Goal: Task Accomplishment & Management: Use online tool/utility

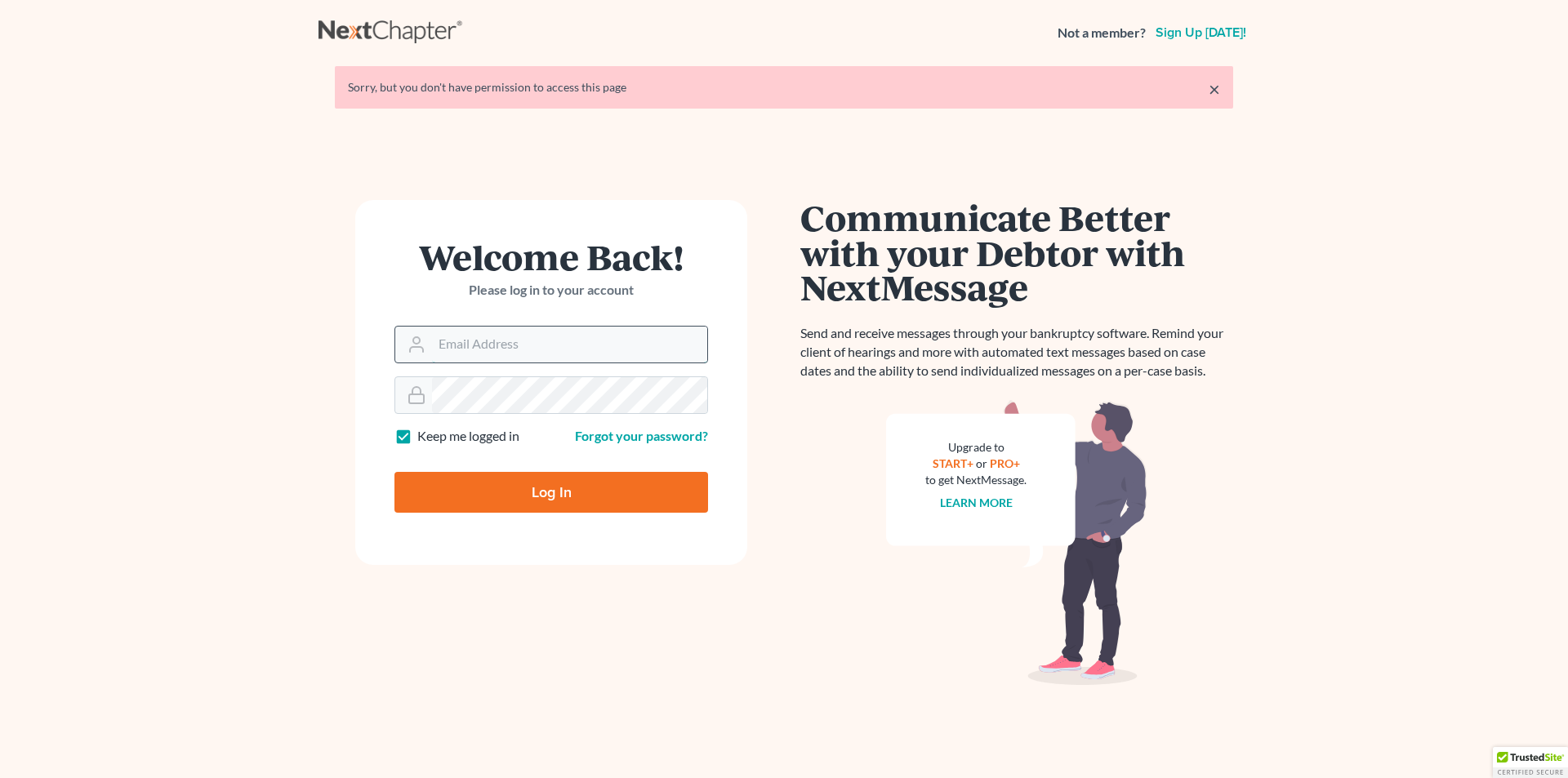
click at [542, 347] on input "Email Address" at bounding box center [569, 344] width 275 height 36
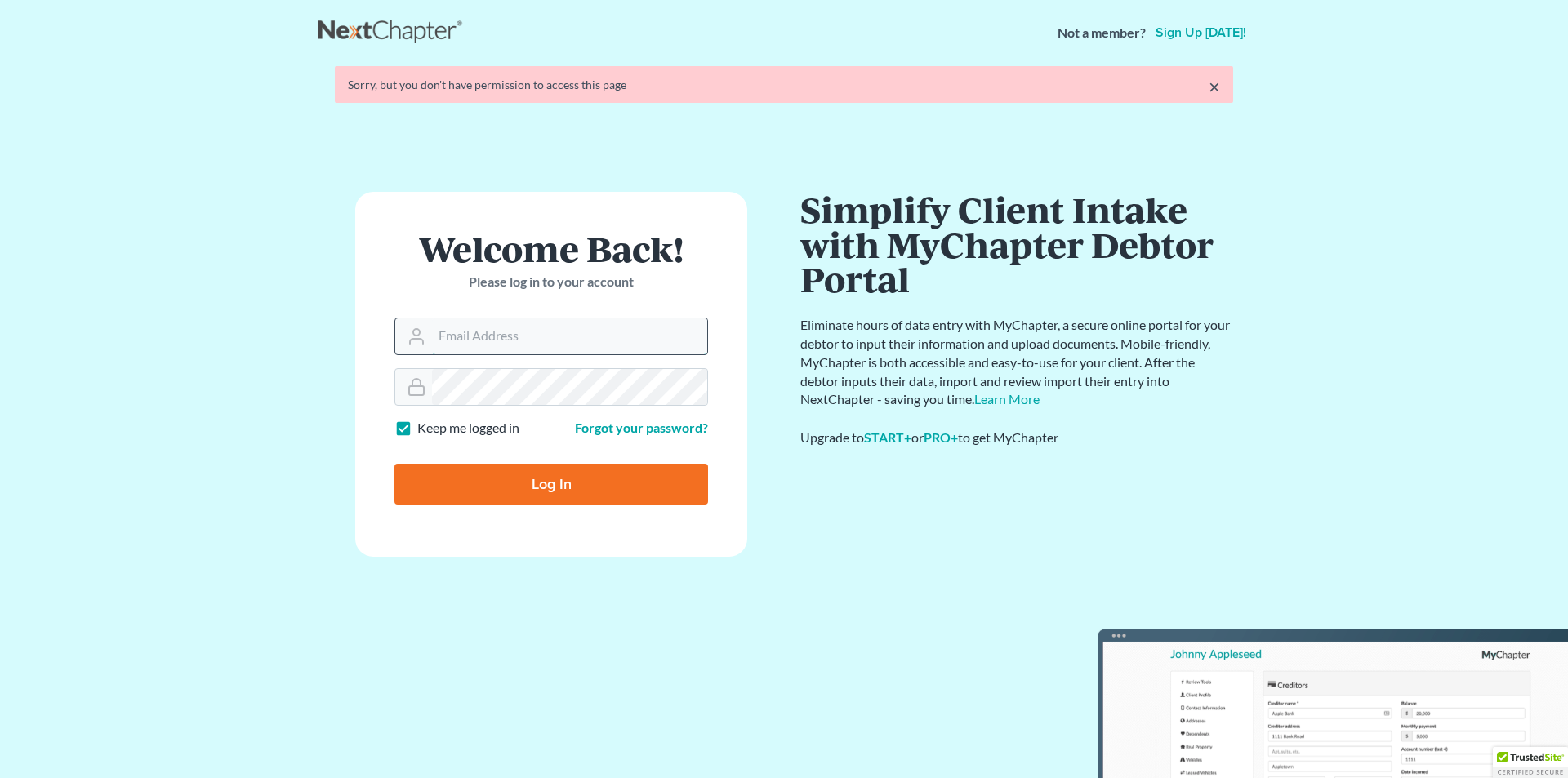
type input "m"
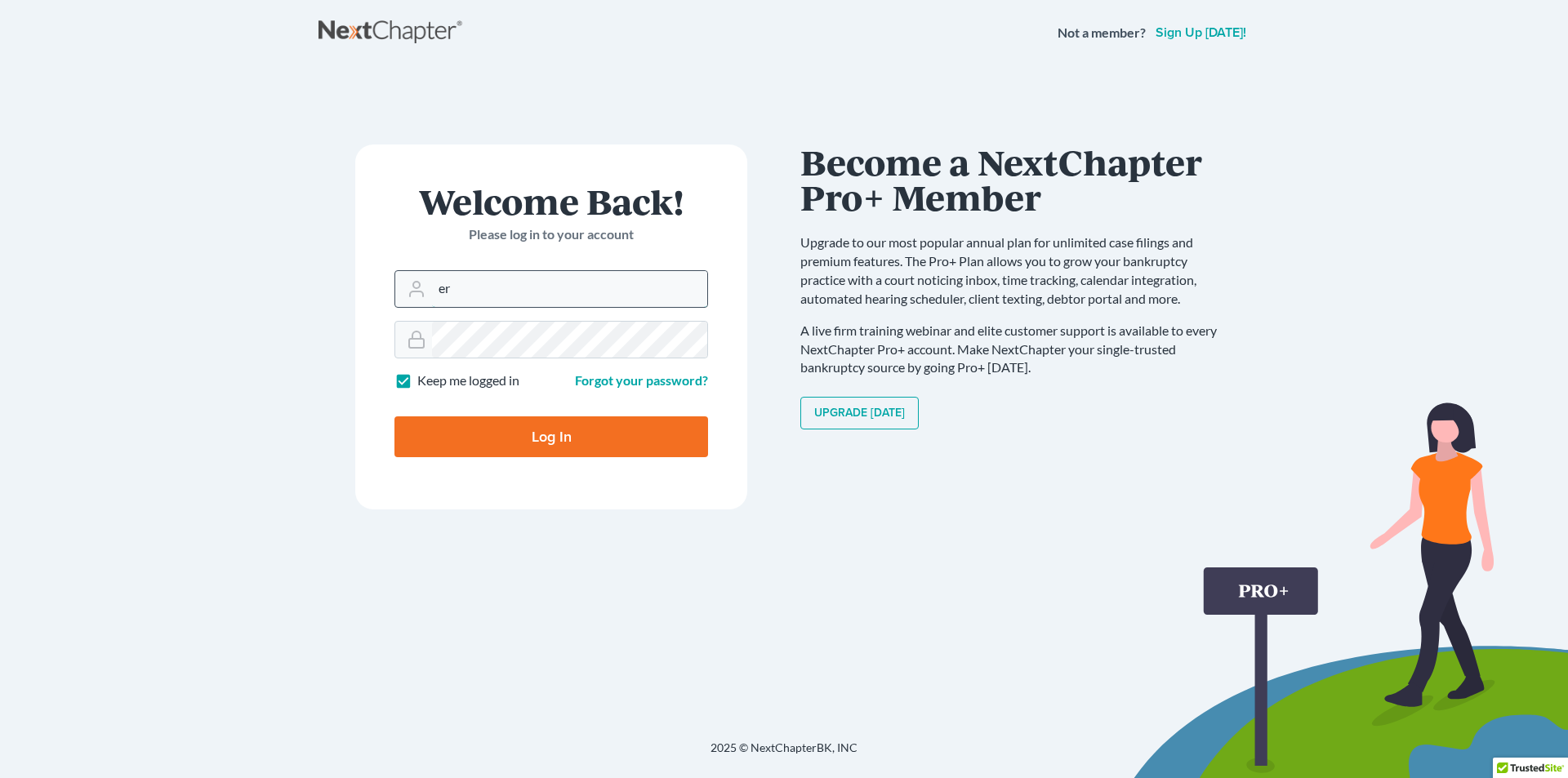
type input "eric@brandonlawyer.com"
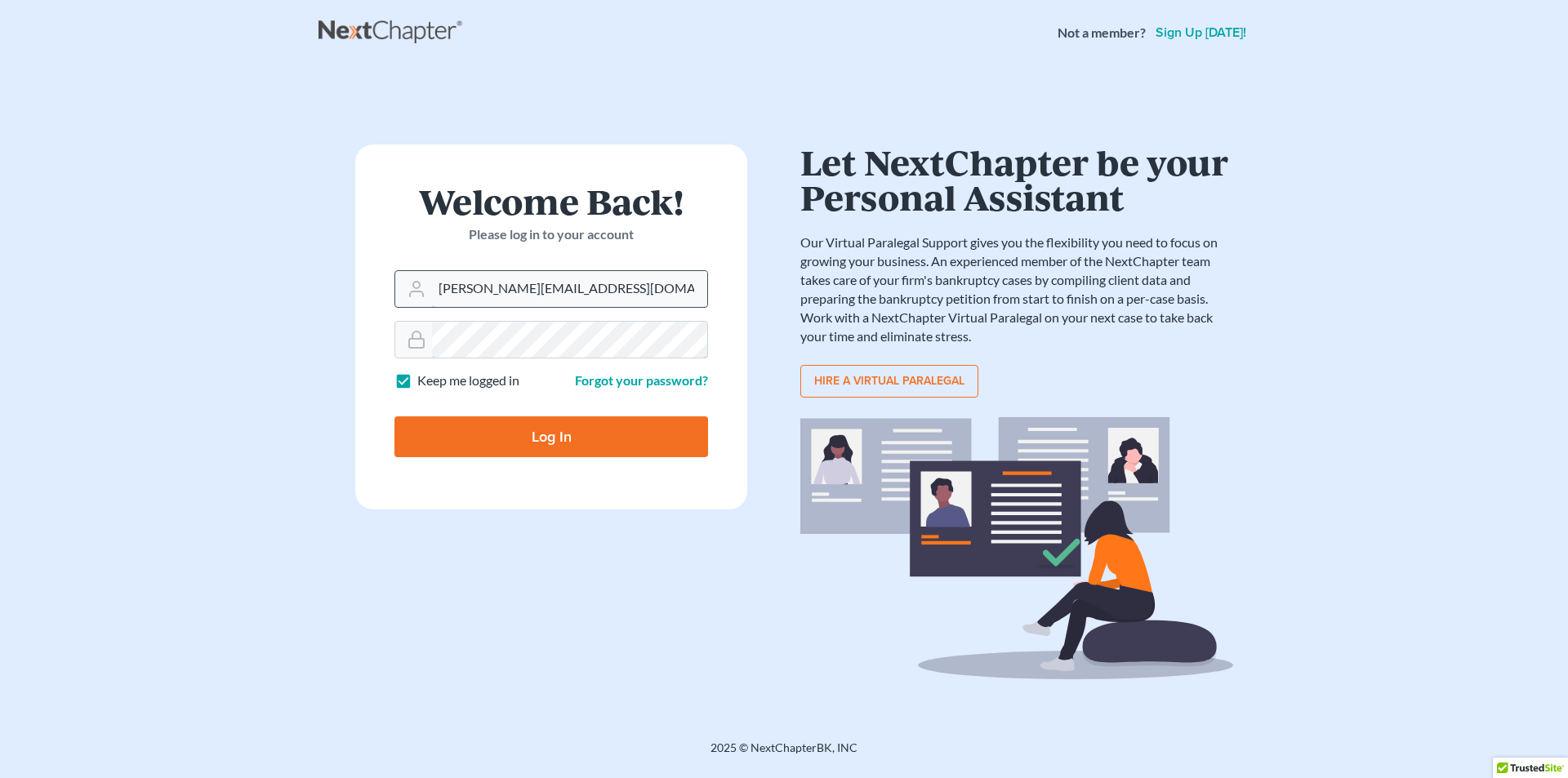
click at [395, 417] on input "Log In" at bounding box center [551, 437] width 314 height 41
type input "Thinking..."
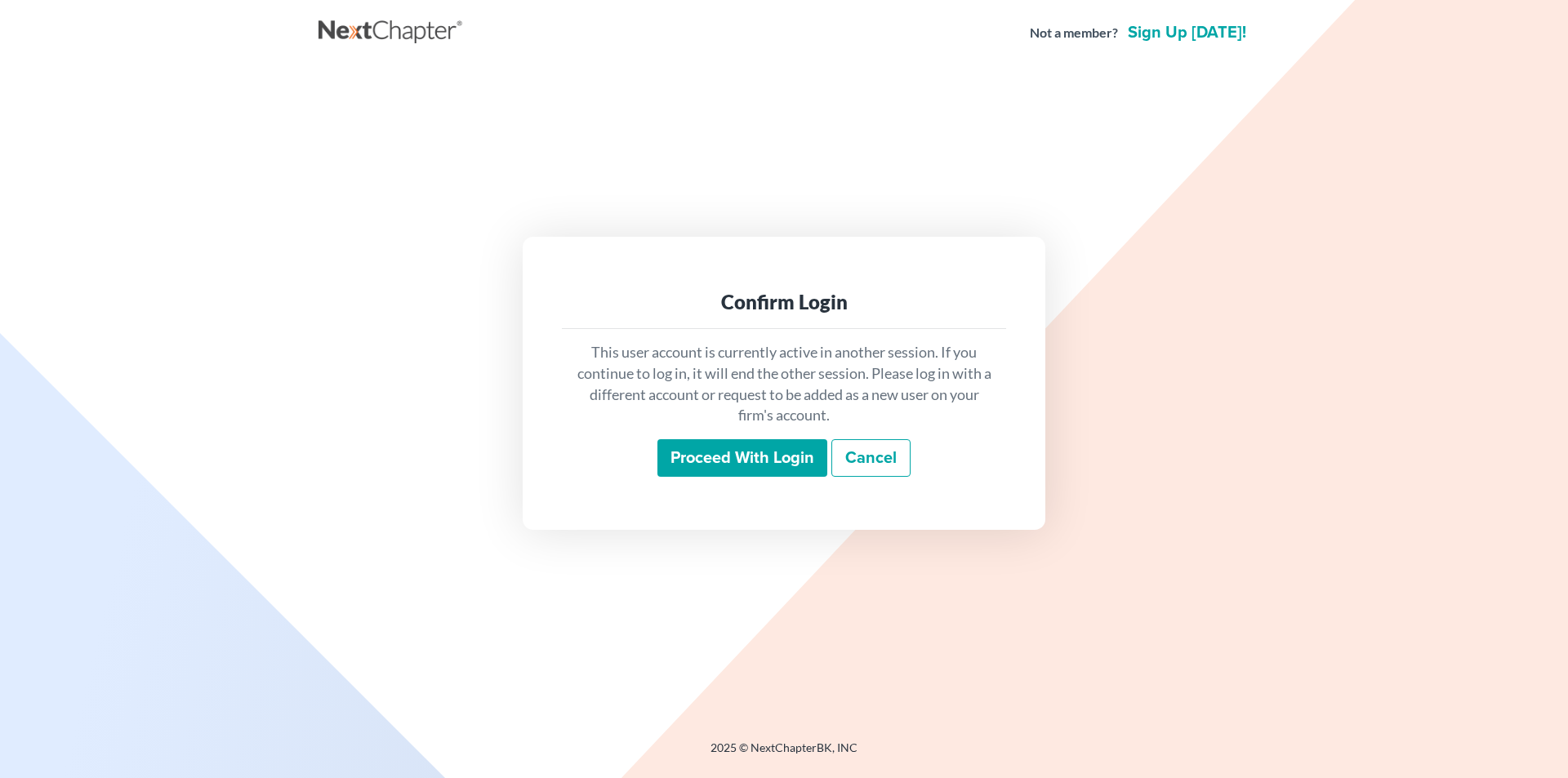
click at [738, 455] on input "Proceed with login" at bounding box center [742, 458] width 170 height 38
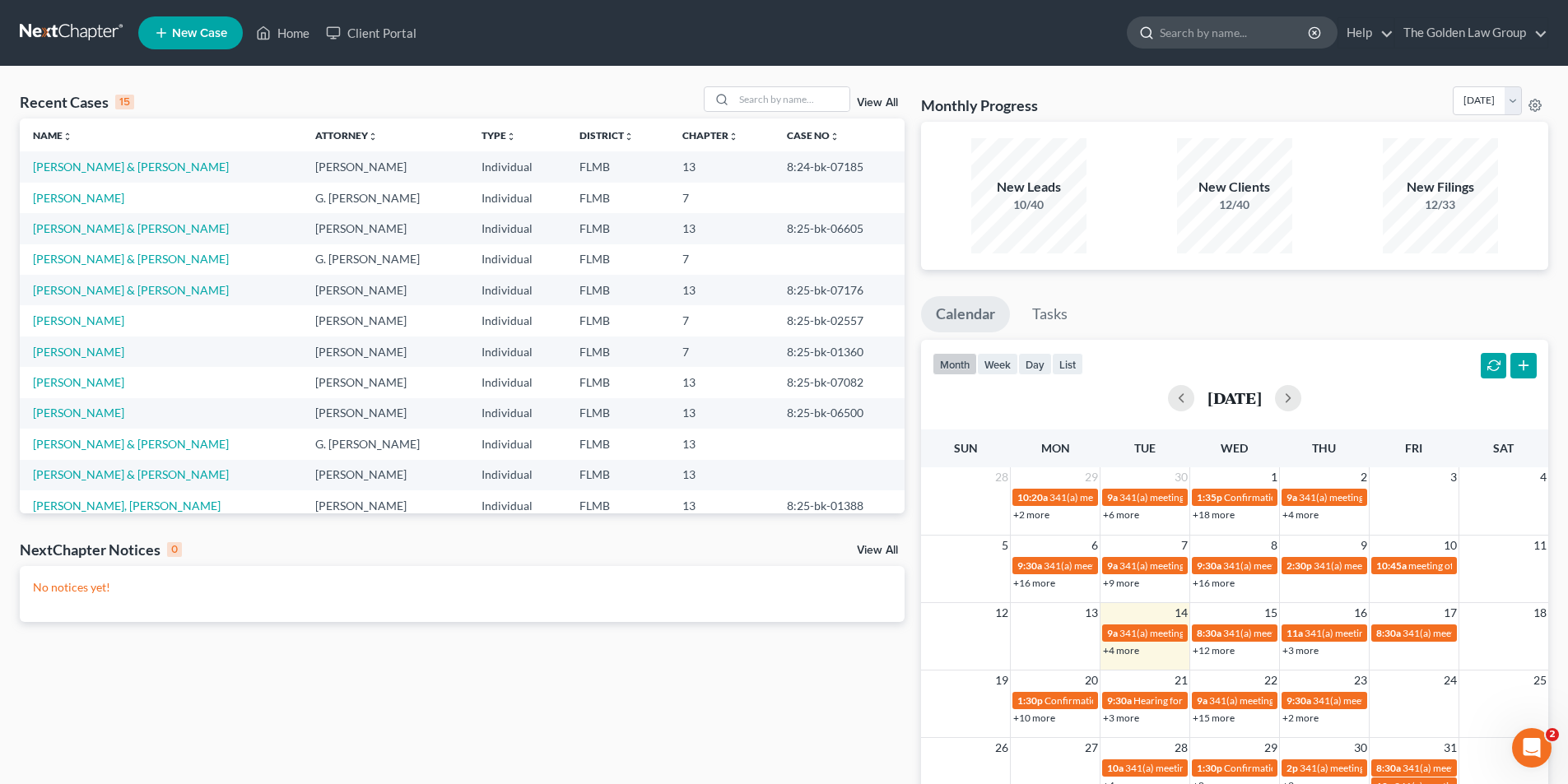
click at [1181, 35] on input "search" at bounding box center [1234, 32] width 151 height 30
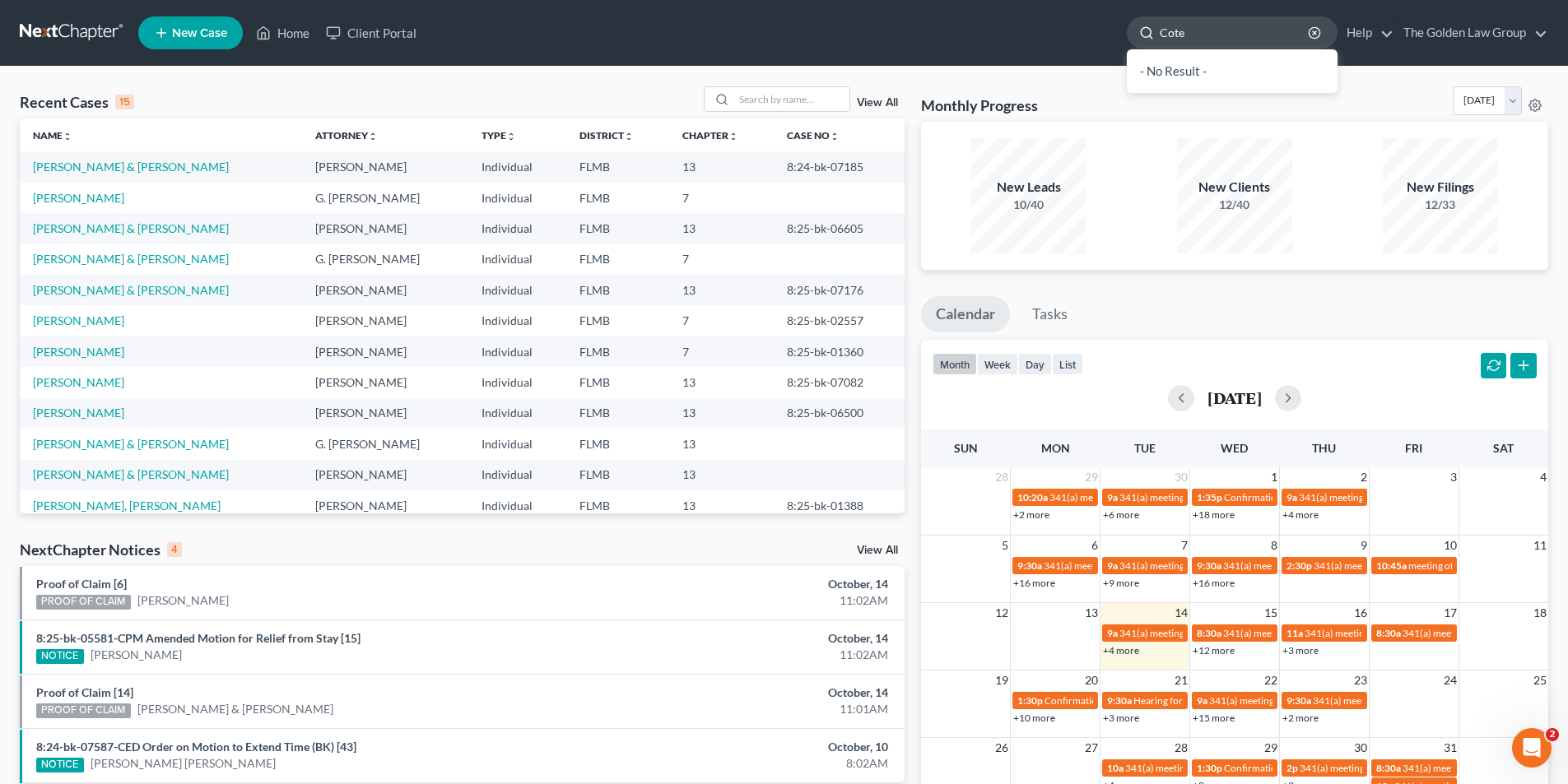
type input "Cote"
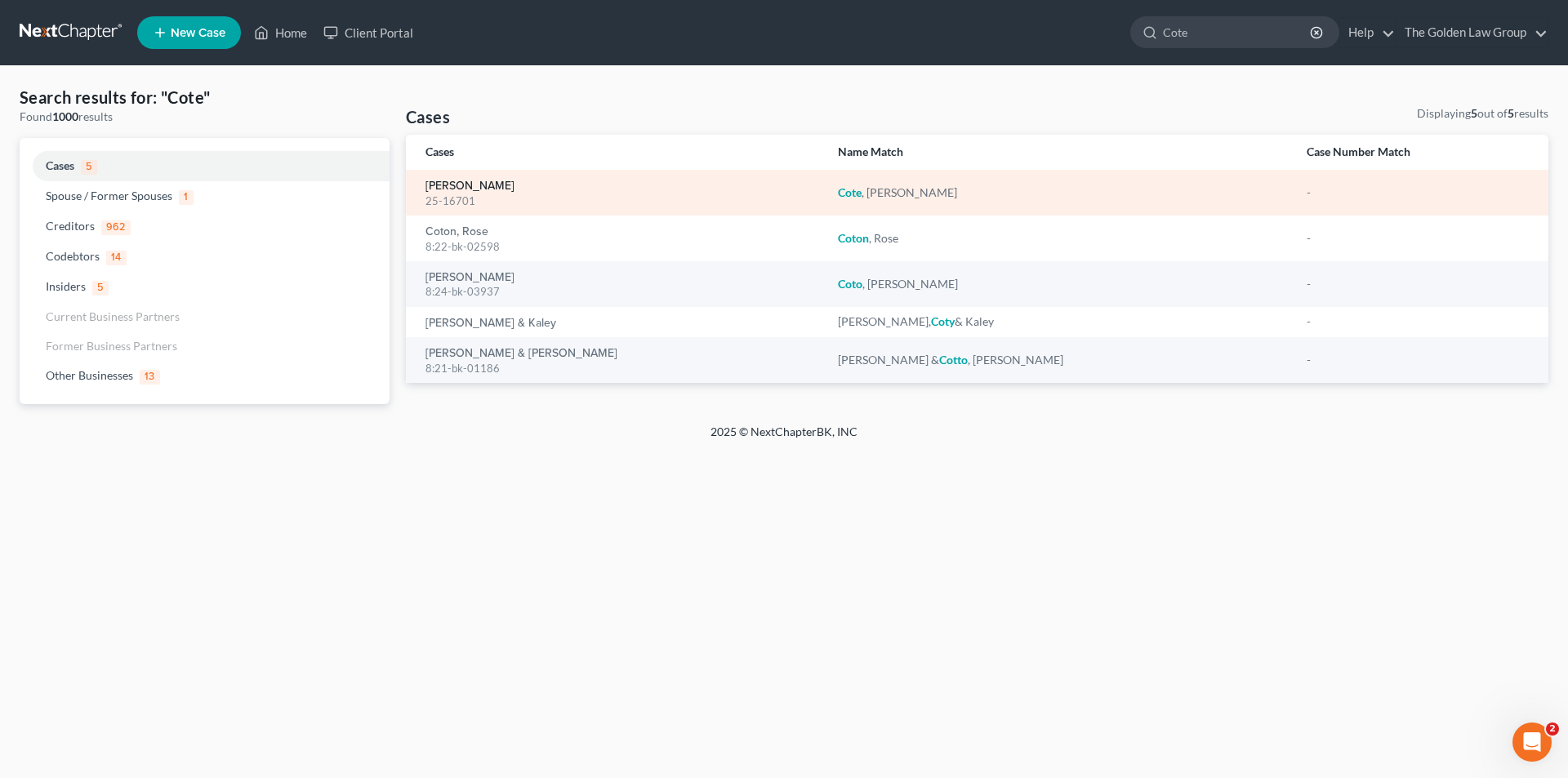
click at [467, 183] on link "Cote, Stephane" at bounding box center [470, 186] width 89 height 12
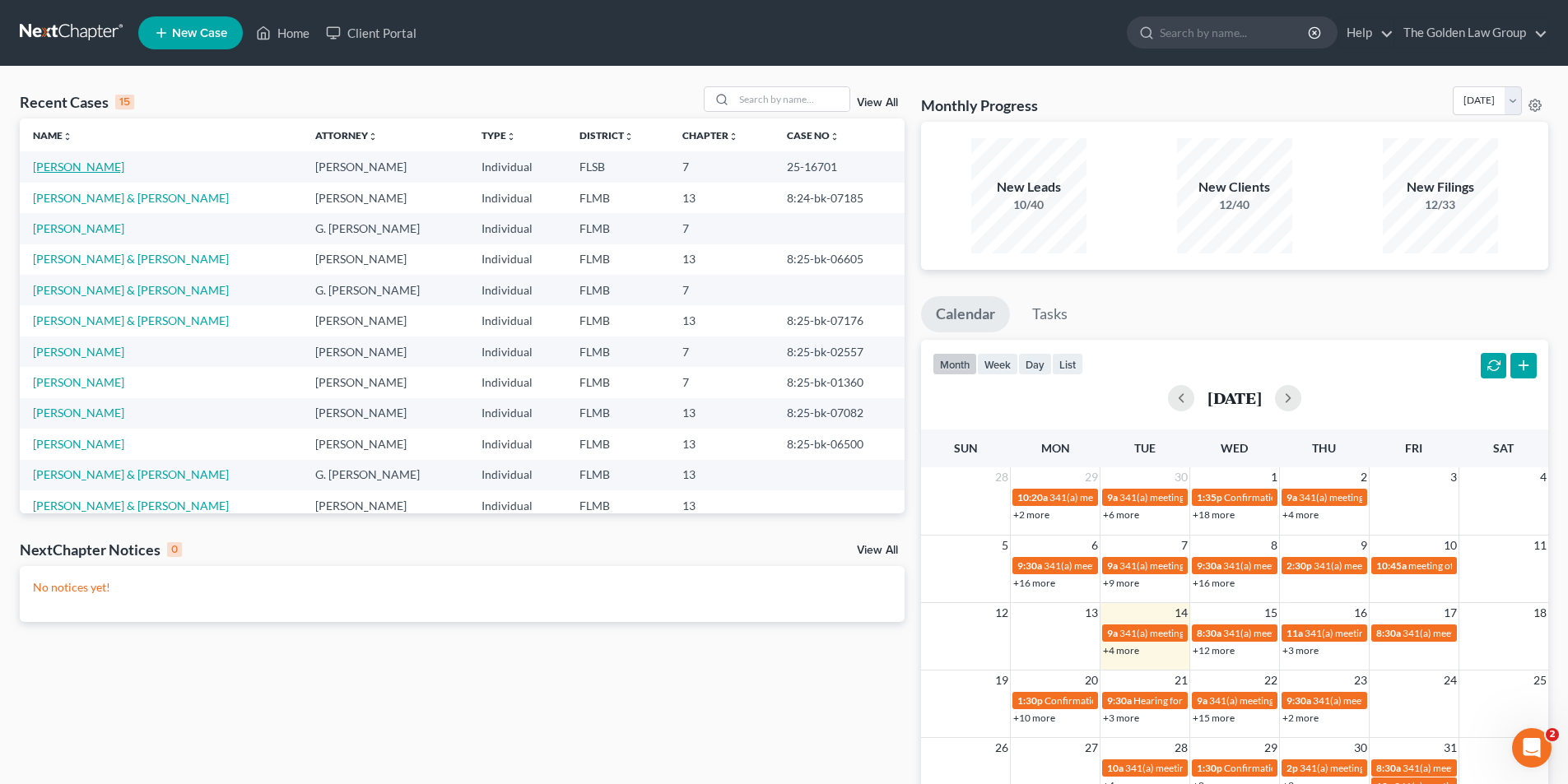
click at [91, 166] on link "Cote, Stephane" at bounding box center [79, 166] width 91 height 14
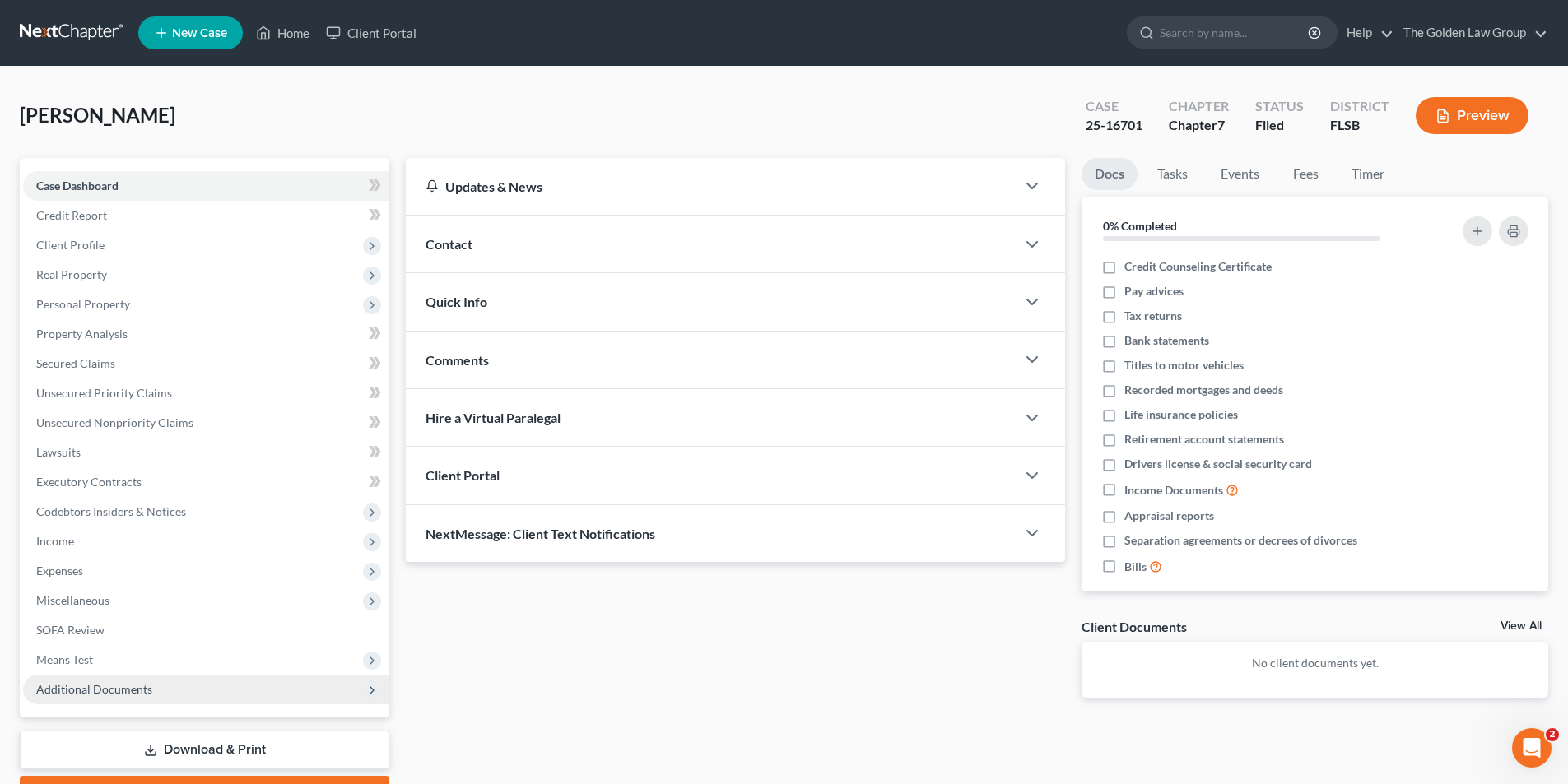
click at [113, 690] on span "Additional Documents" at bounding box center [93, 689] width 116 height 14
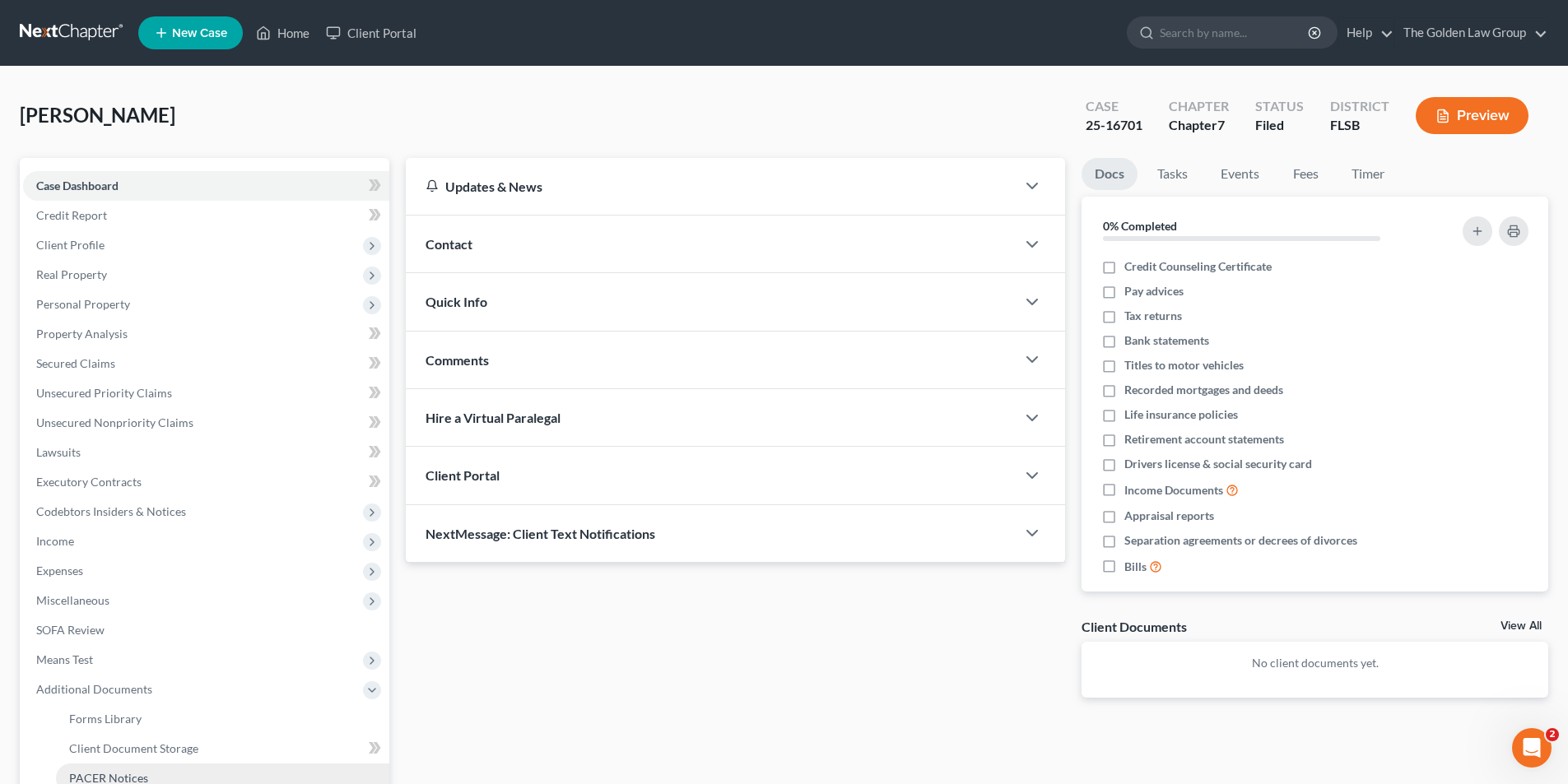
click at [112, 774] on span "PACER Notices" at bounding box center [108, 778] width 79 height 14
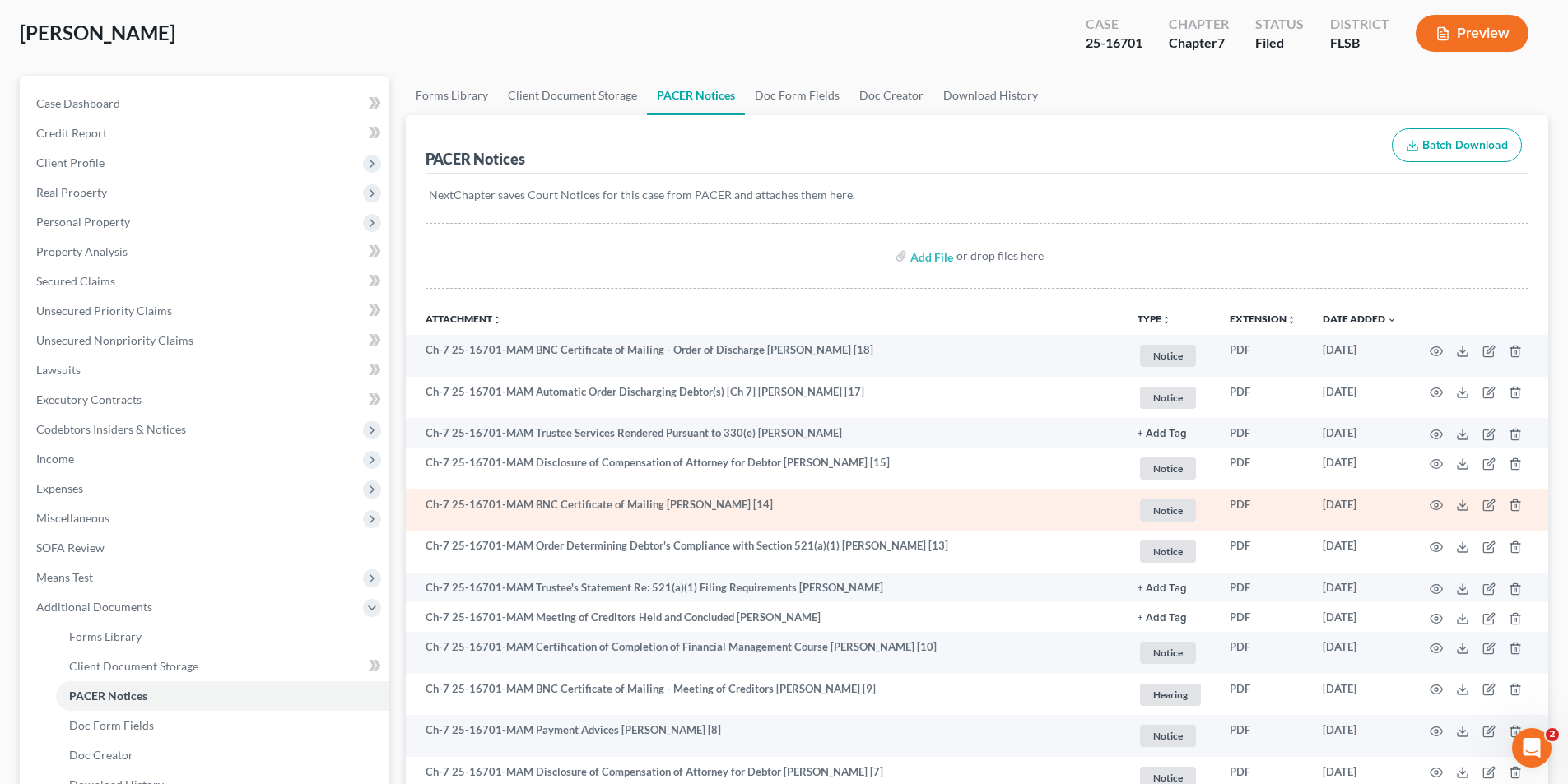
scroll to position [164, 0]
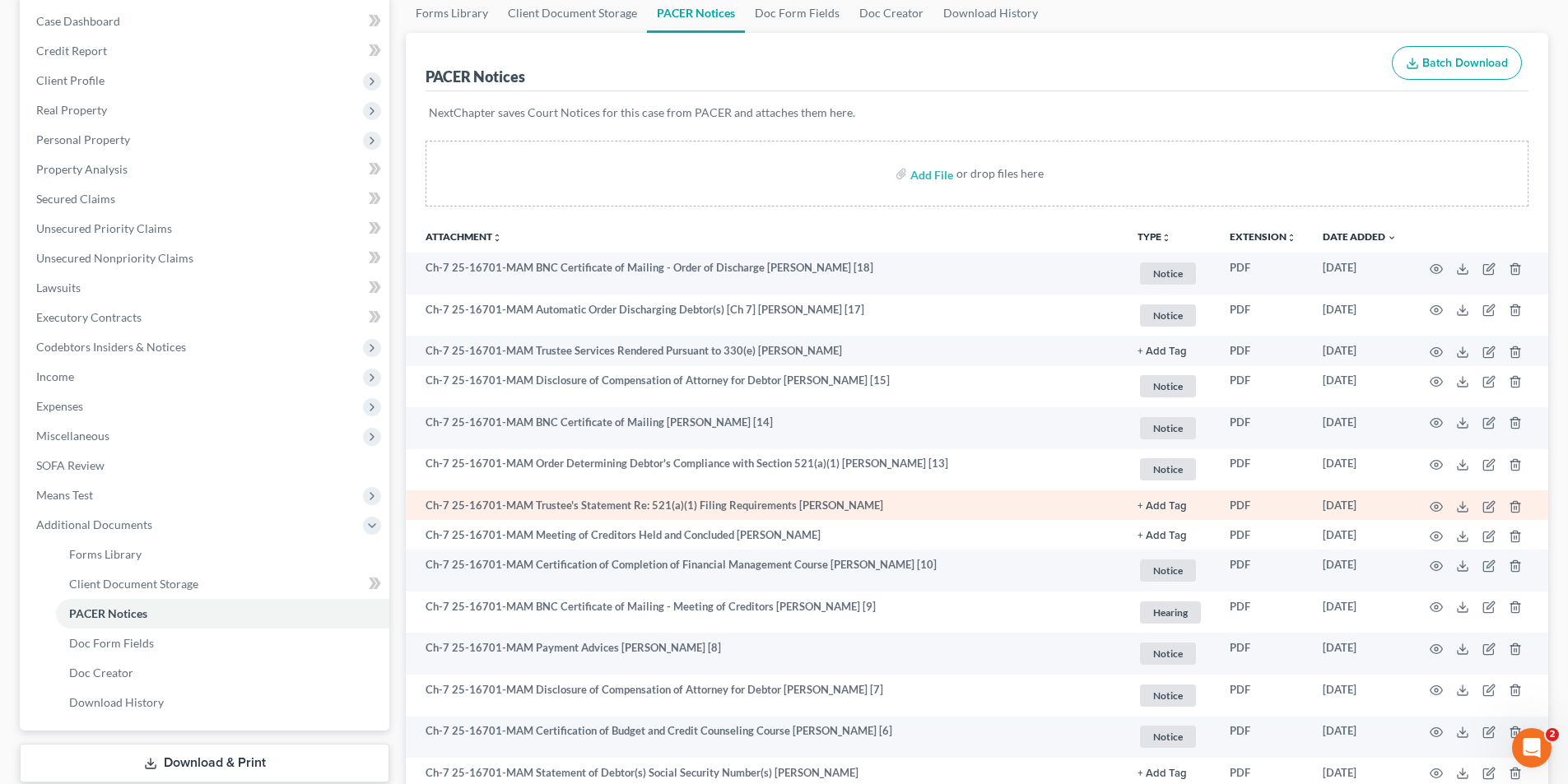
click at [716, 506] on td "Ch-7 25-16701-MAM Trustee's Statement Re: 521(a)(1) Filing Requirements Stephan…" at bounding box center [765, 505] width 719 height 29
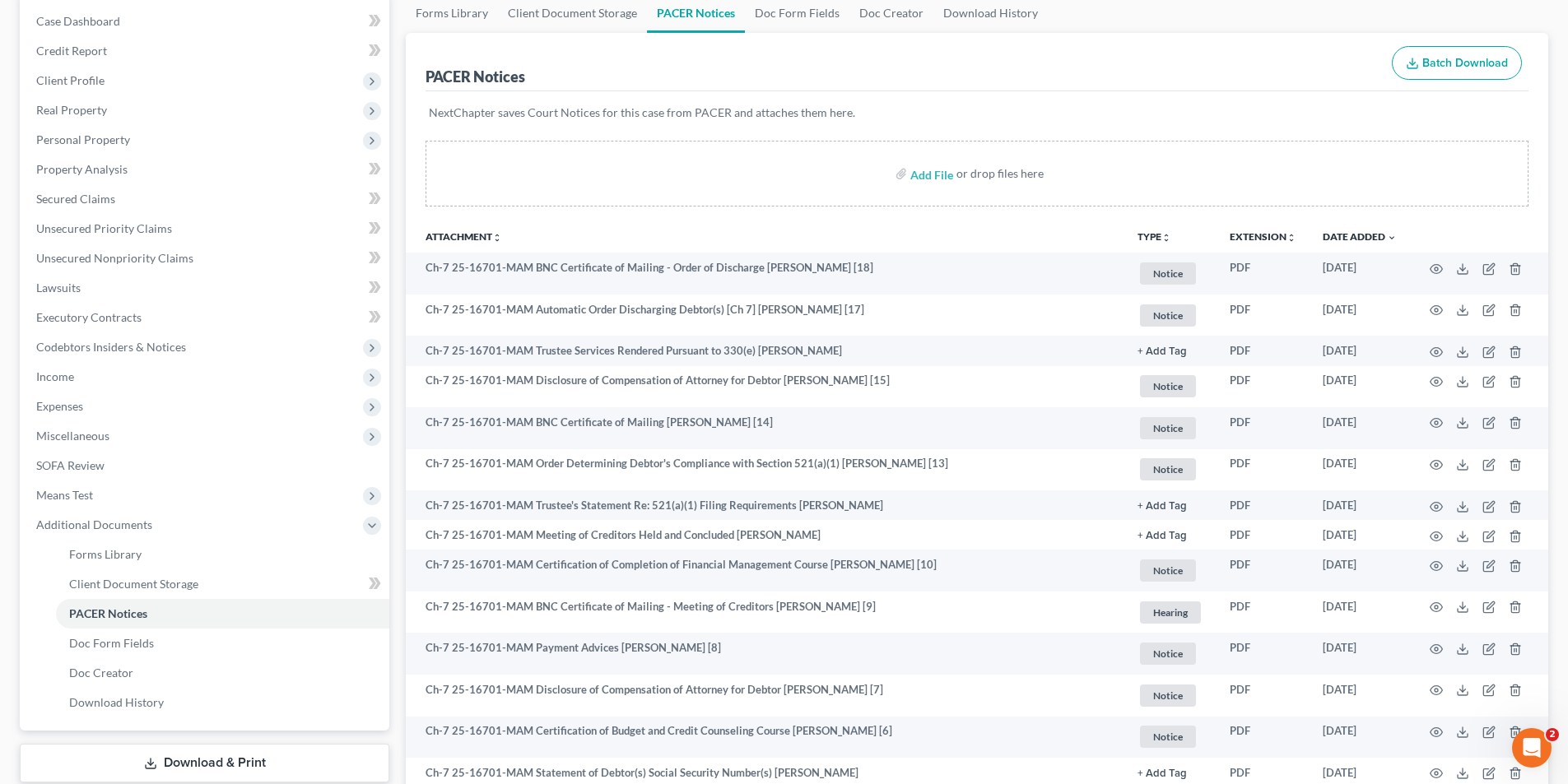
scroll to position [83, 0]
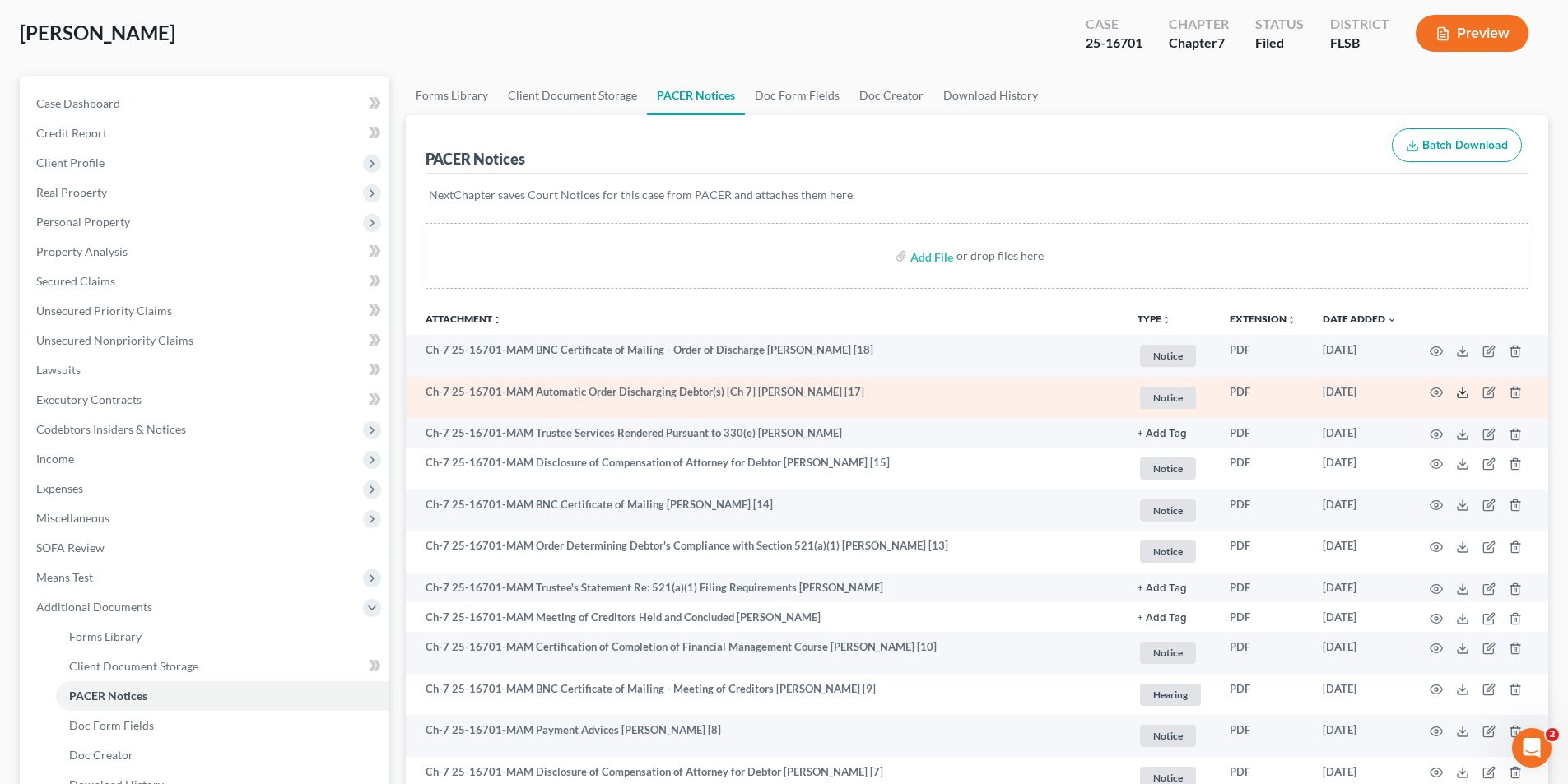
click at [1463, 391] on icon at bounding box center [1463, 393] width 14 height 14
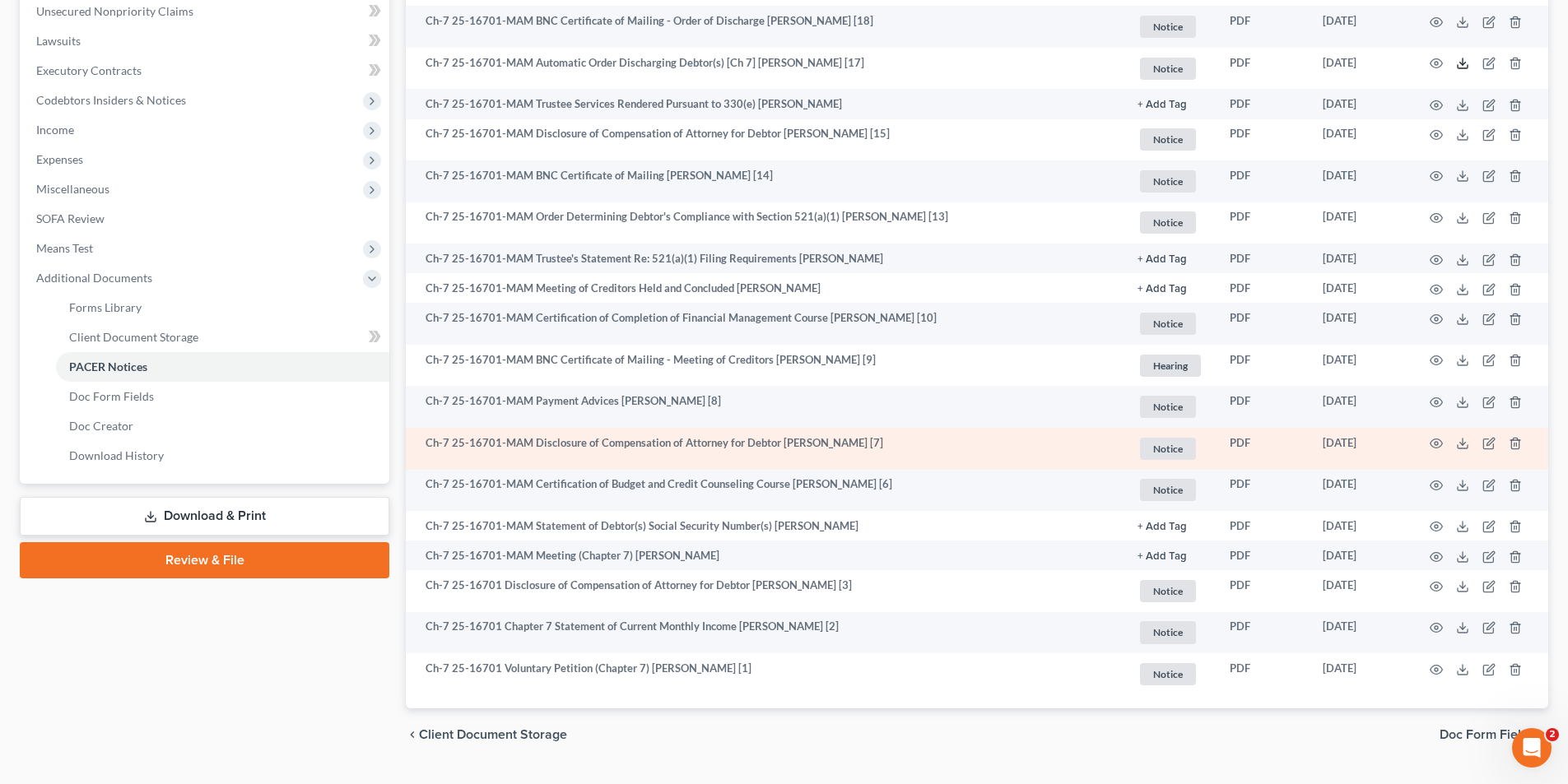
scroll to position [247, 0]
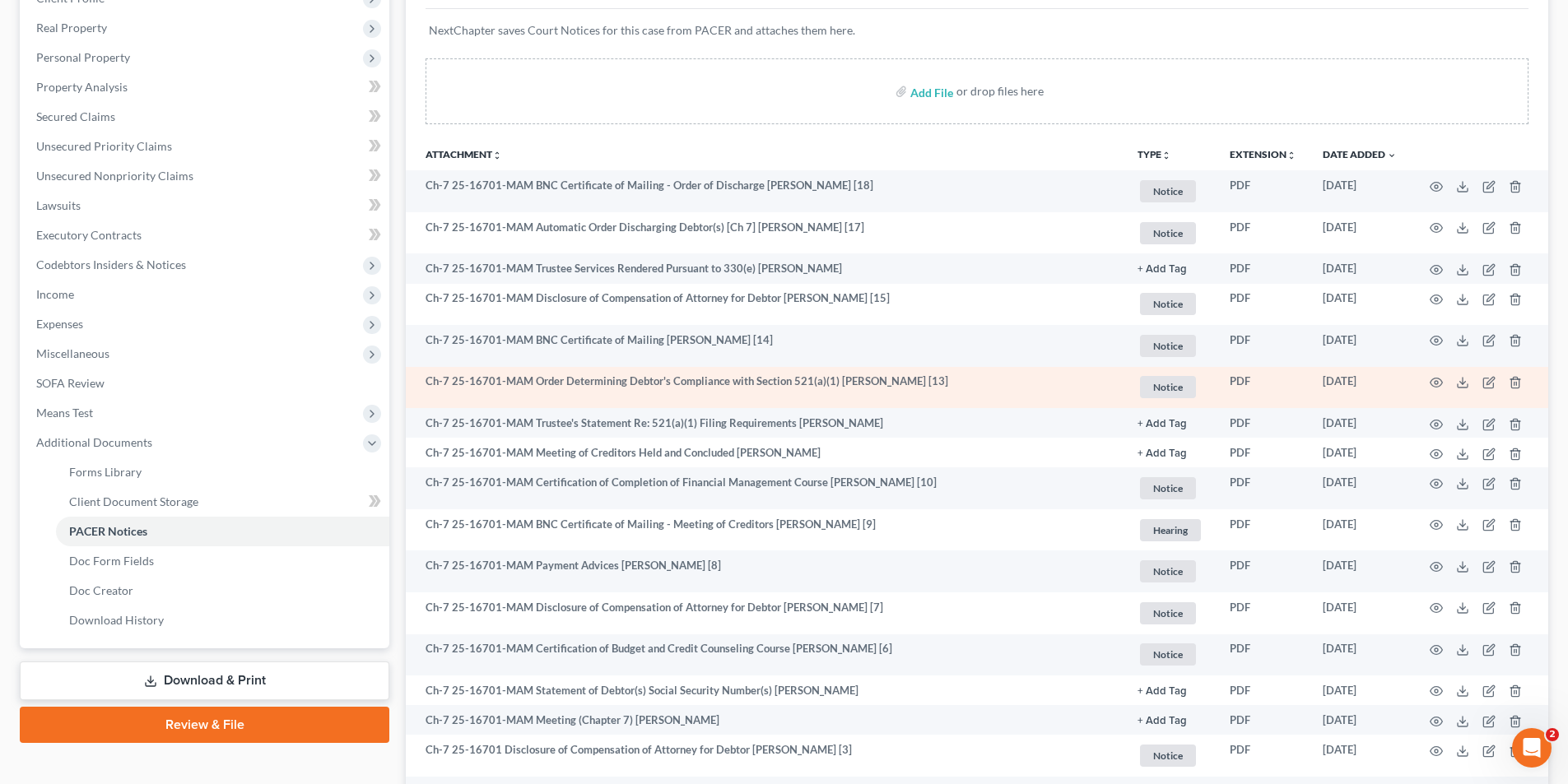
drag, startPoint x: 554, startPoint y: 380, endPoint x: 528, endPoint y: 377, distance: 26.2
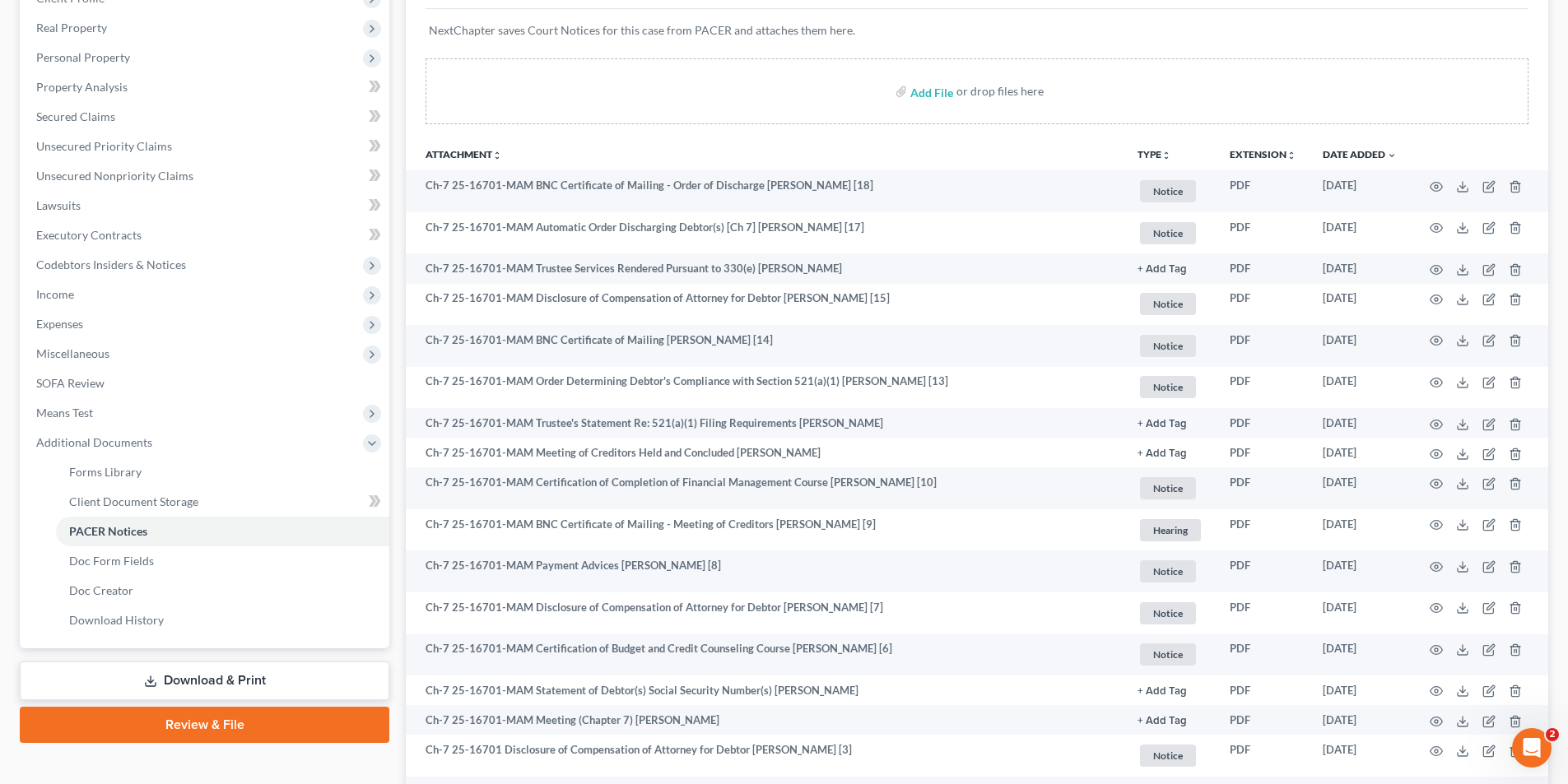
scroll to position [0, 0]
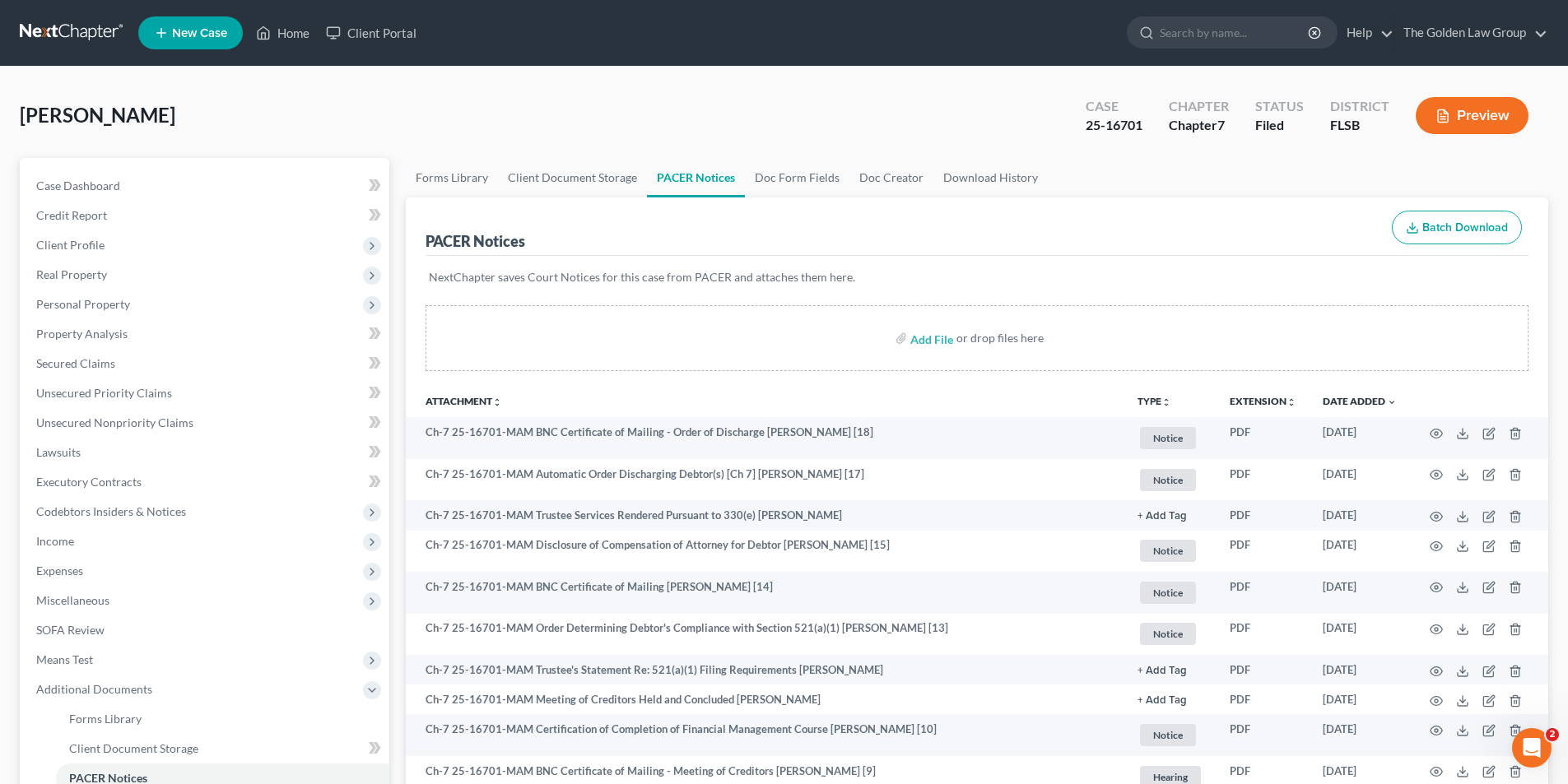
click at [1484, 114] on button "Preview" at bounding box center [1472, 116] width 113 height 37
click at [99, 334] on span "Property Analysis" at bounding box center [82, 334] width 91 height 14
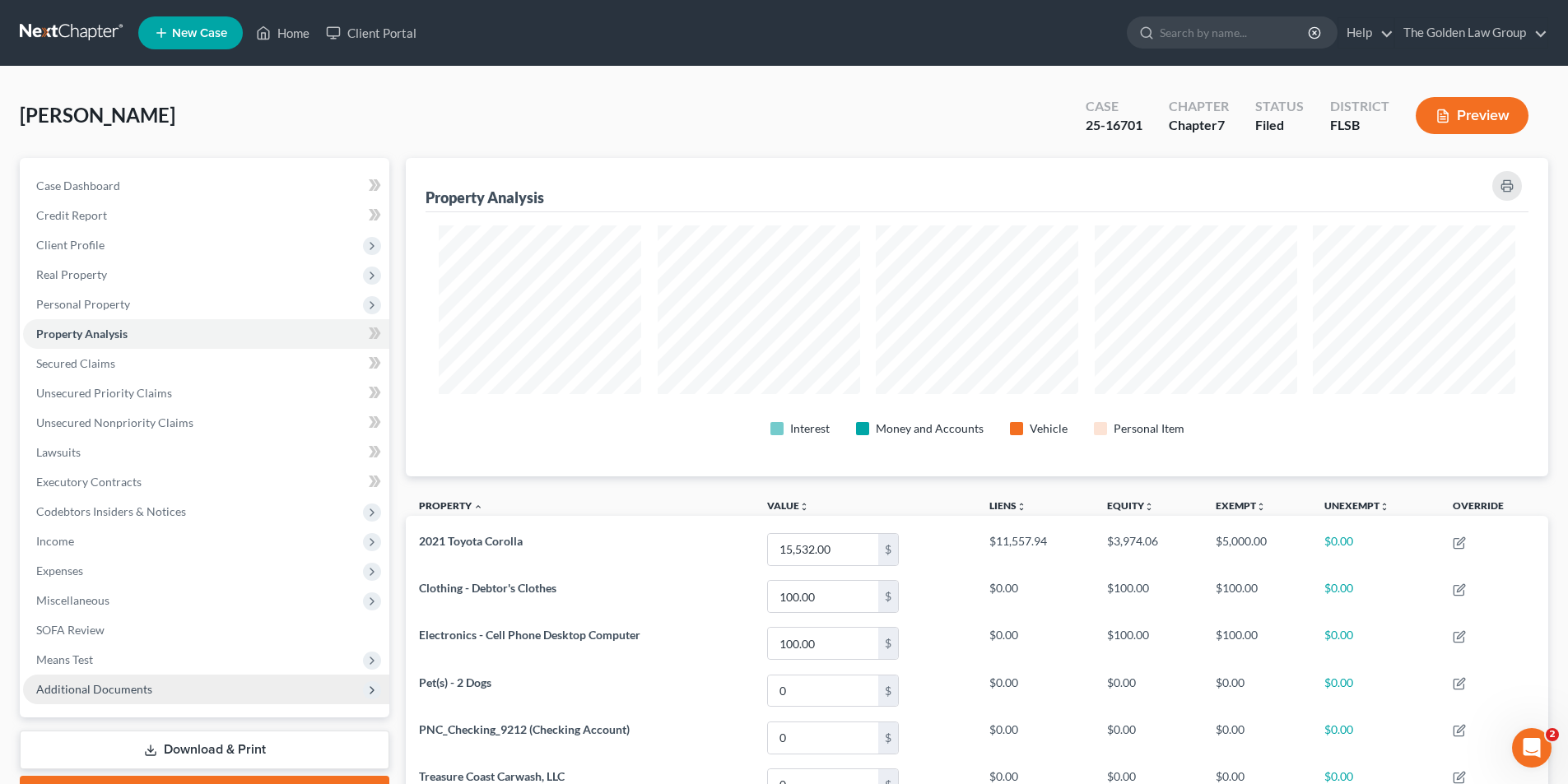
click at [99, 687] on span "Additional Documents" at bounding box center [93, 689] width 116 height 14
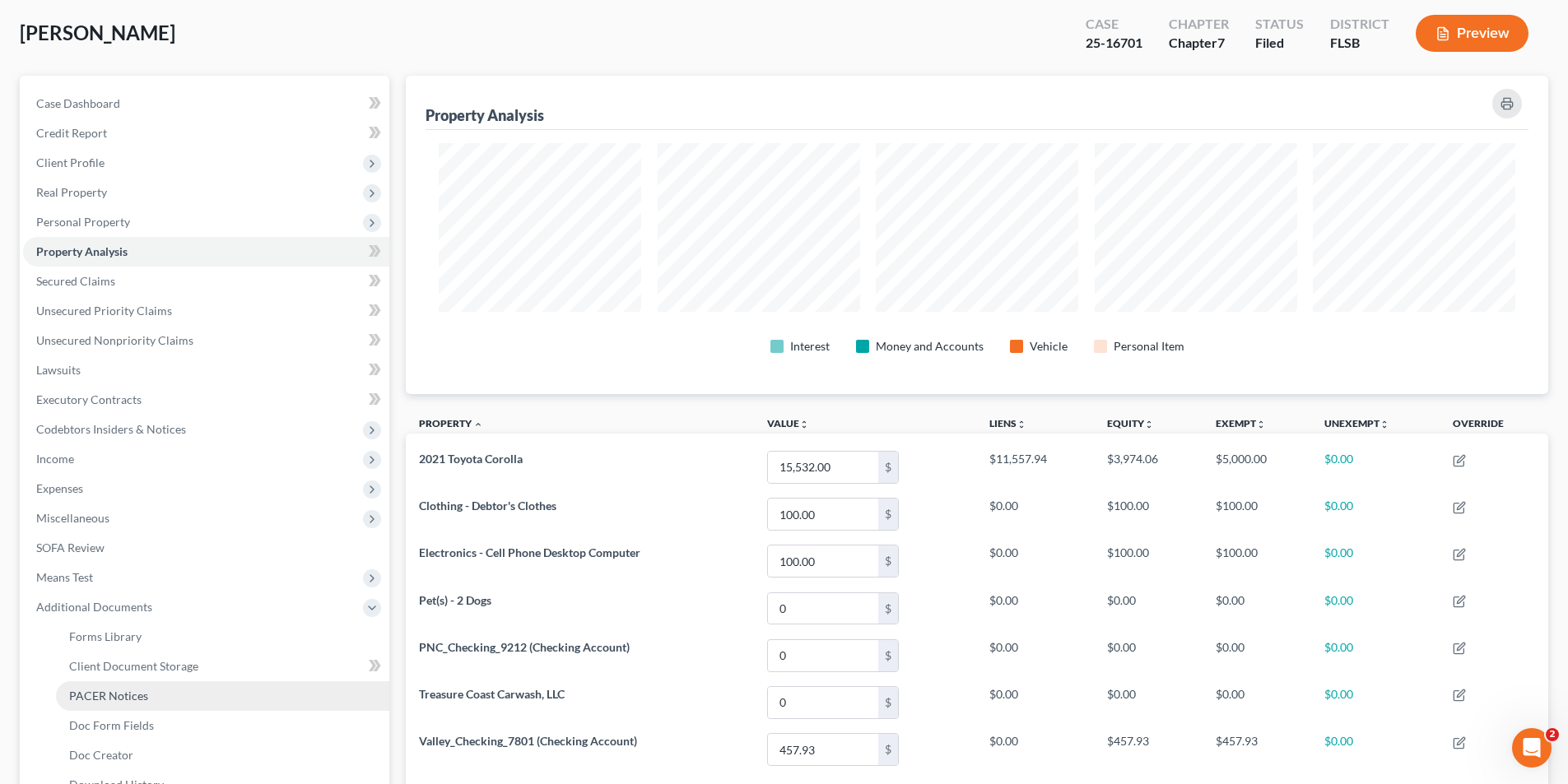
scroll to position [164, 0]
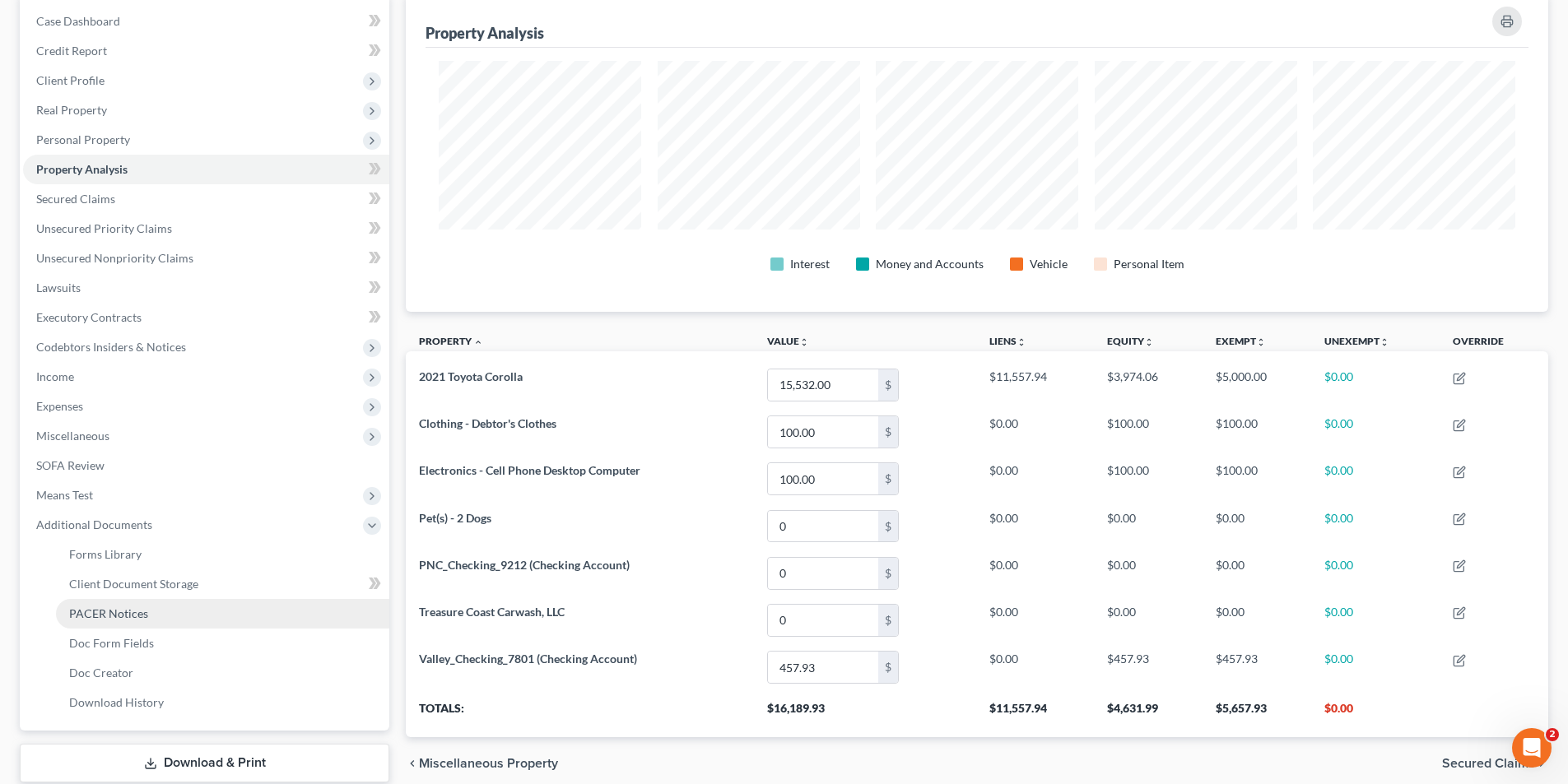
click at [121, 613] on span "PACER Notices" at bounding box center [108, 614] width 79 height 14
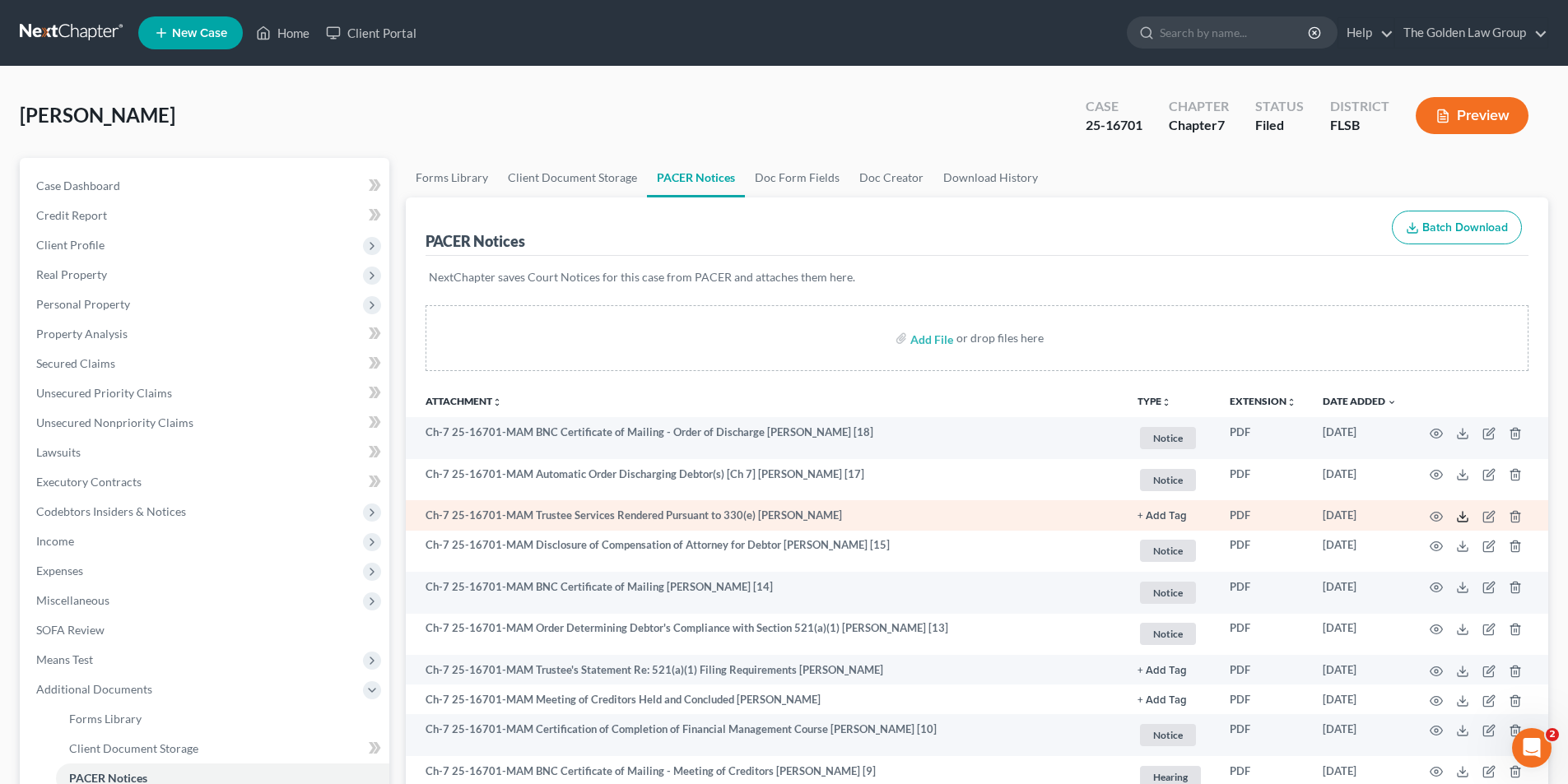
click at [1463, 517] on line at bounding box center [1463, 515] width 0 height 7
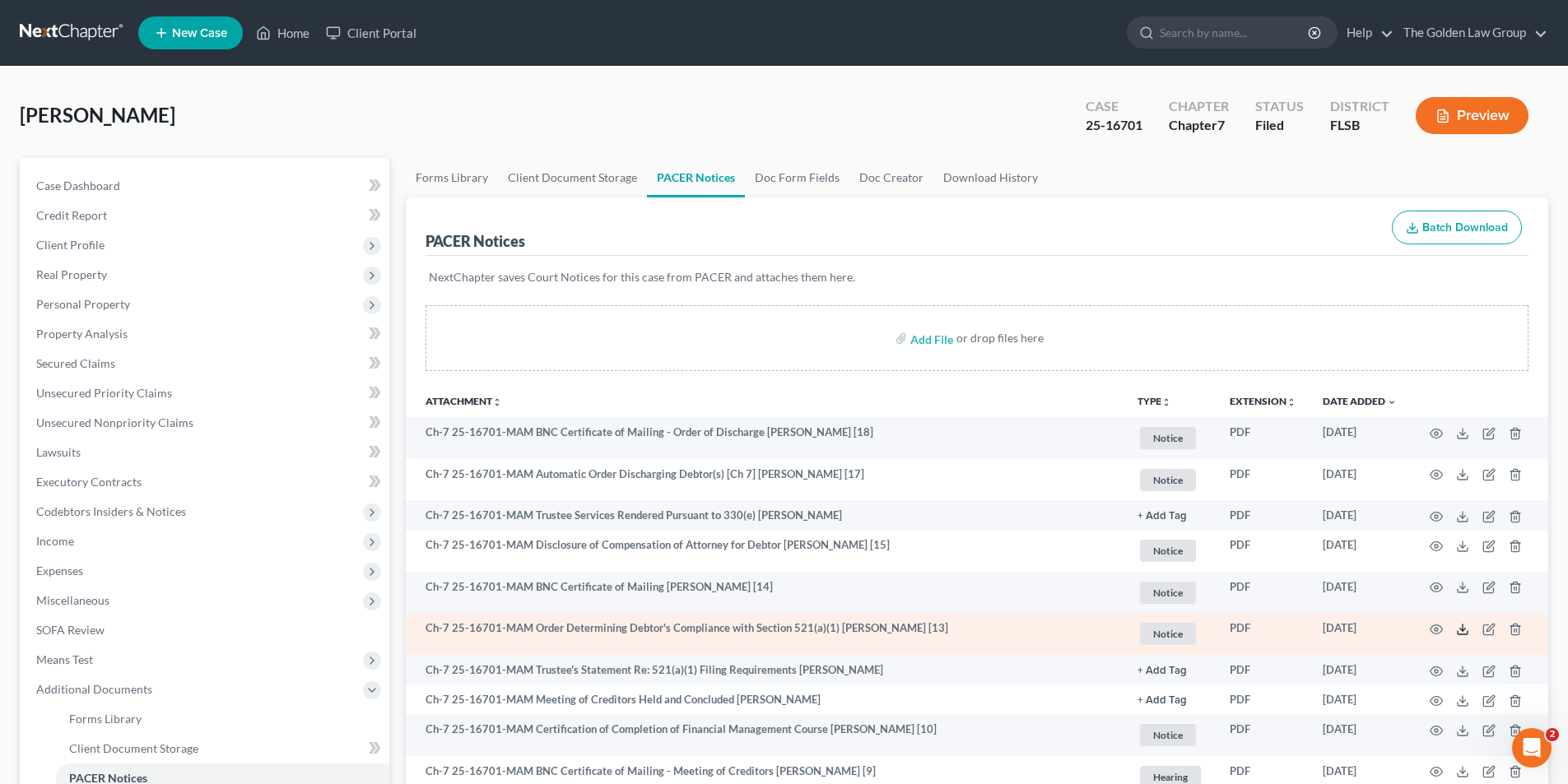
click at [1460, 628] on icon at bounding box center [1463, 630] width 14 height 14
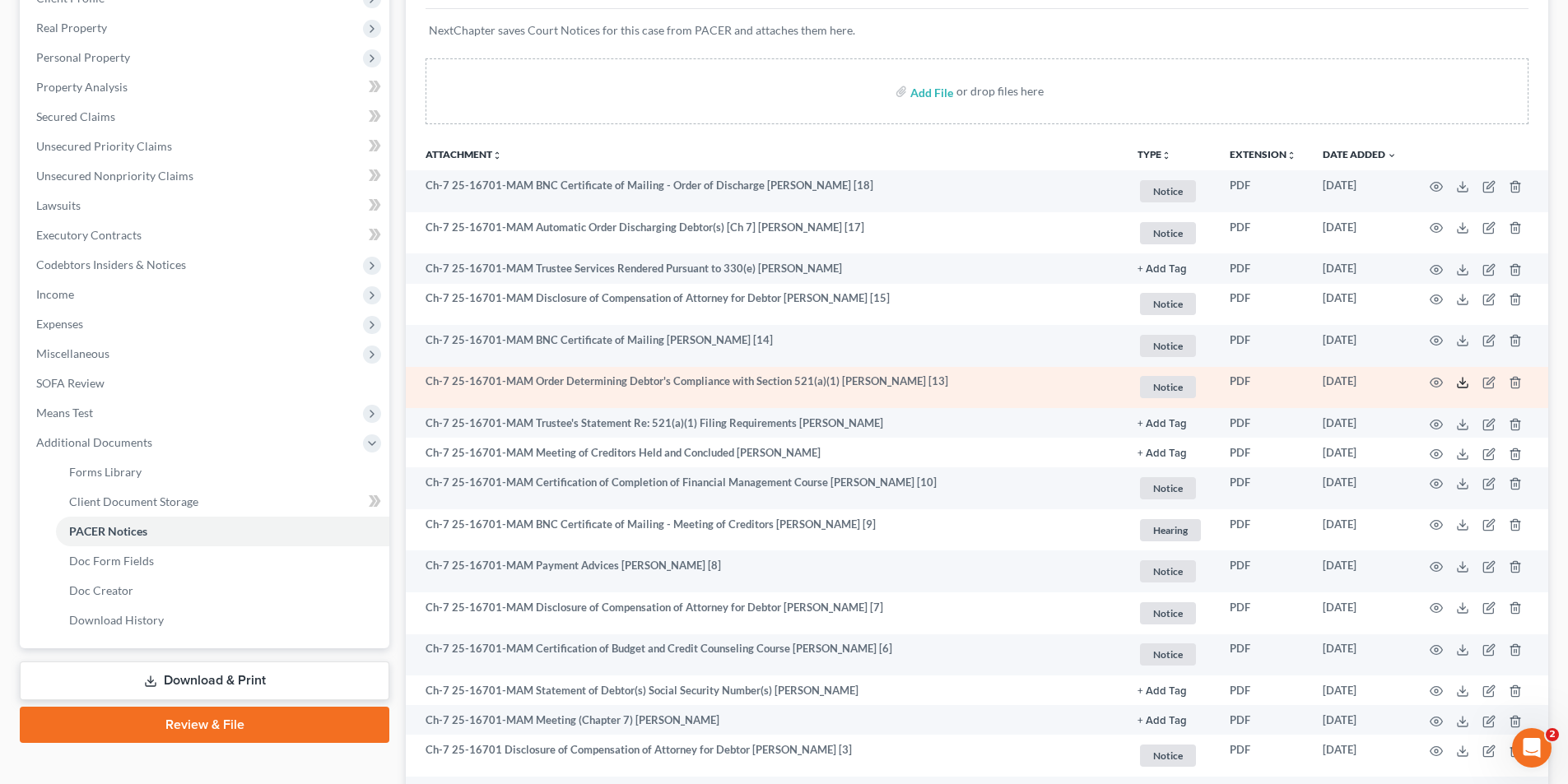
scroll to position [329, 0]
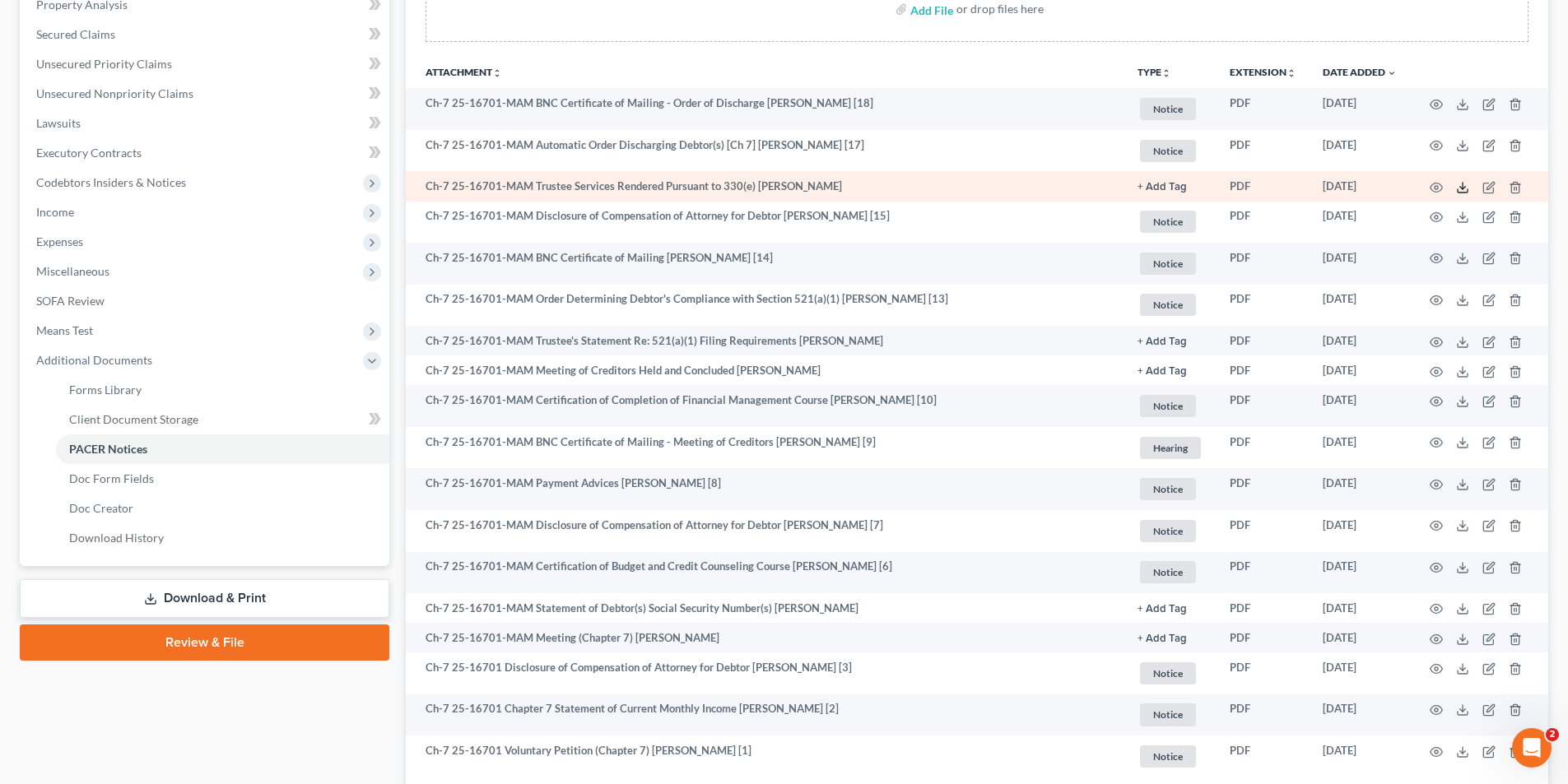
click at [1466, 186] on icon at bounding box center [1463, 188] width 14 height 14
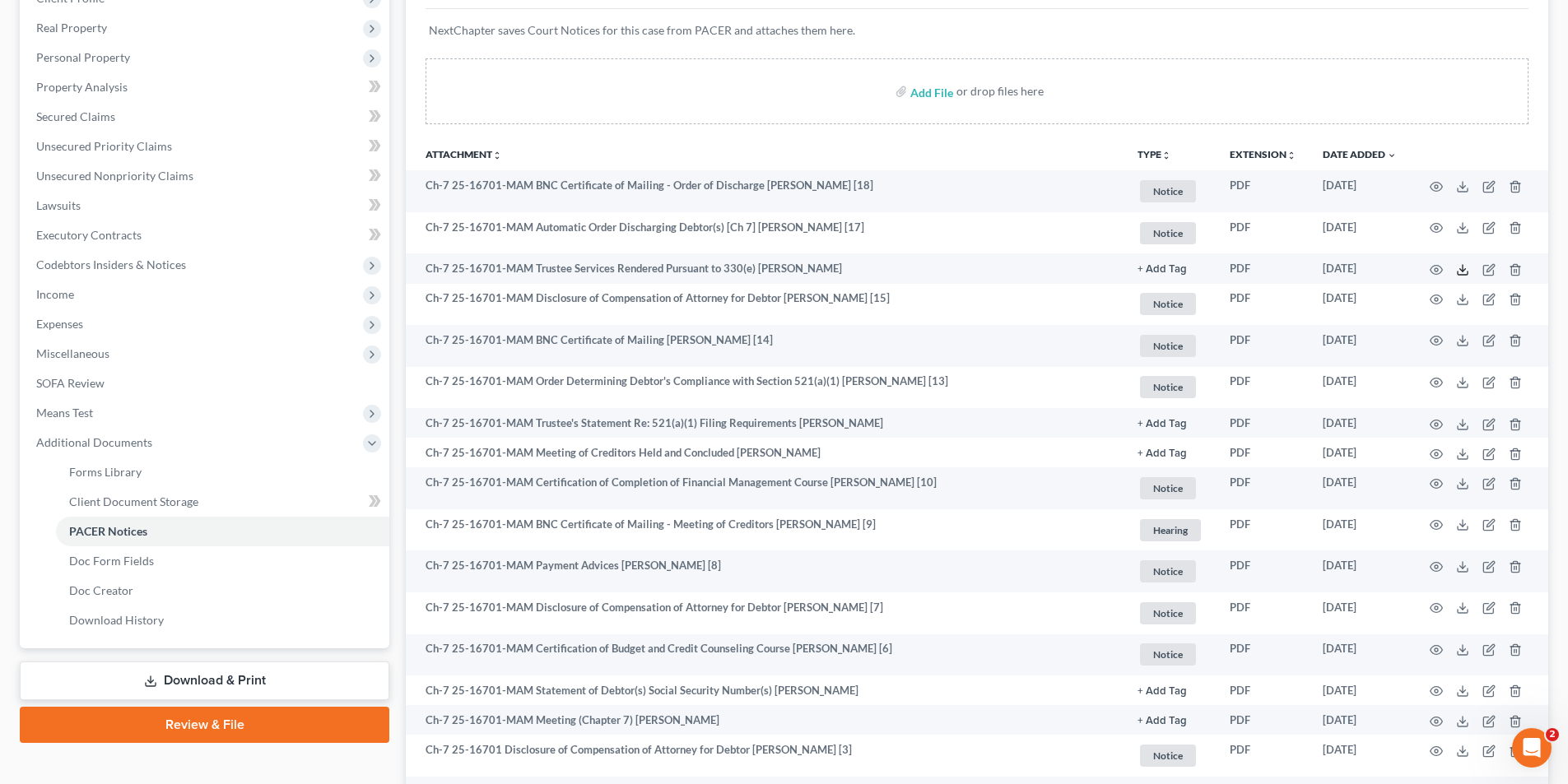
scroll to position [0, 0]
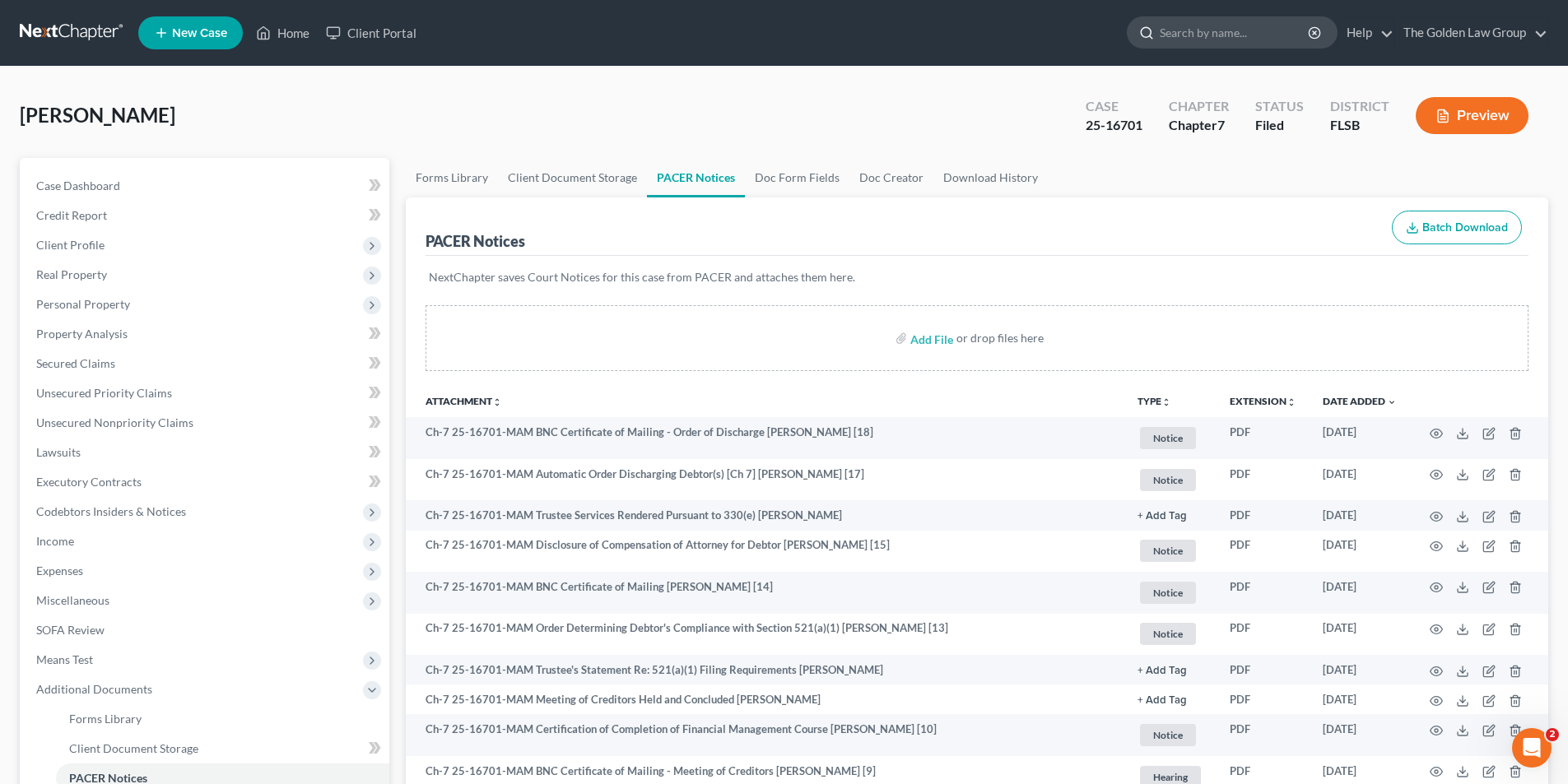
click at [1200, 31] on input "search" at bounding box center [1234, 32] width 151 height 30
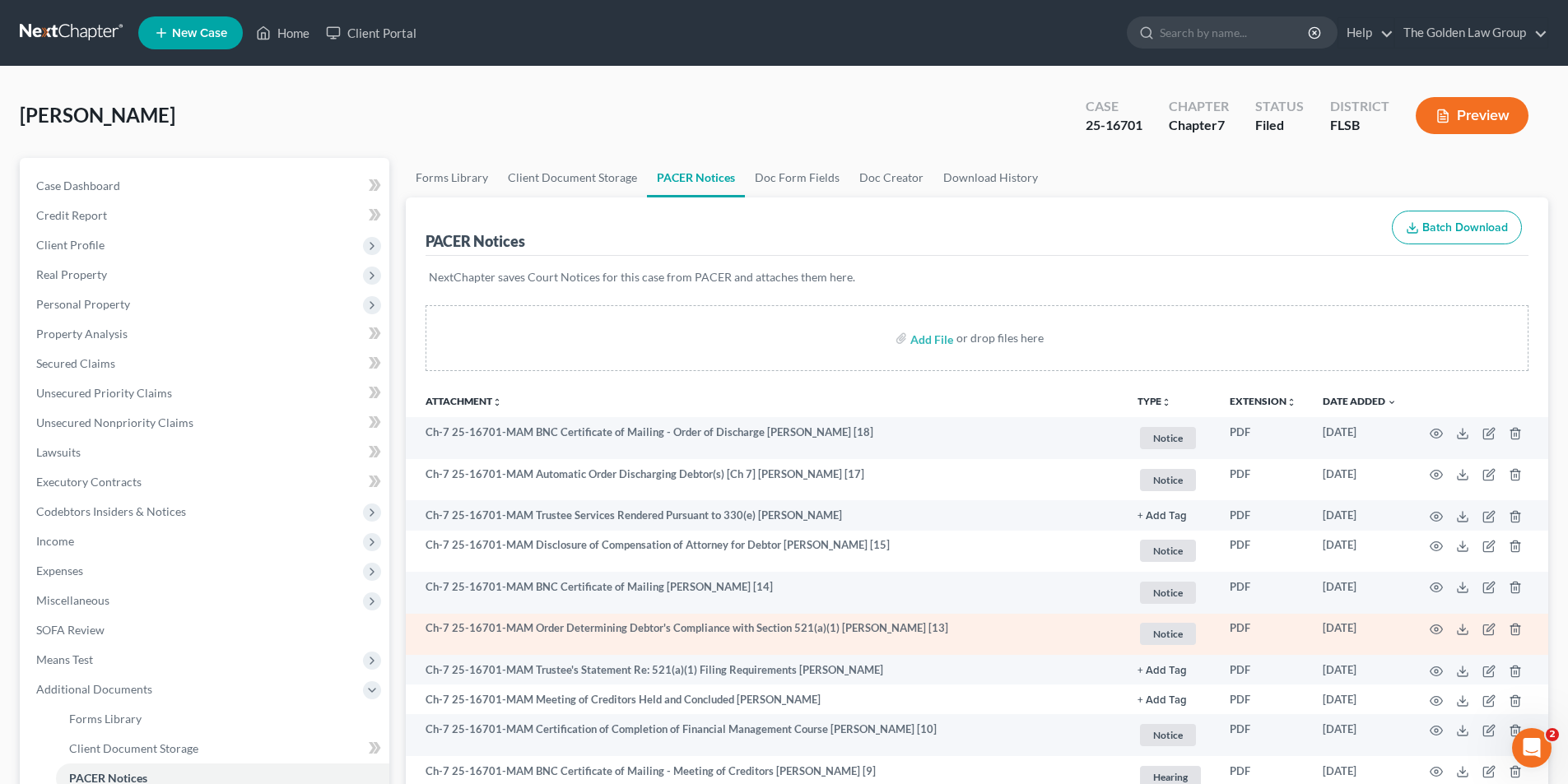
click at [1018, 615] on td "Ch-7 25-16701-MAM Order Determining Debtor's Compliance with Section 521(a)(1) …" at bounding box center [765, 634] width 719 height 42
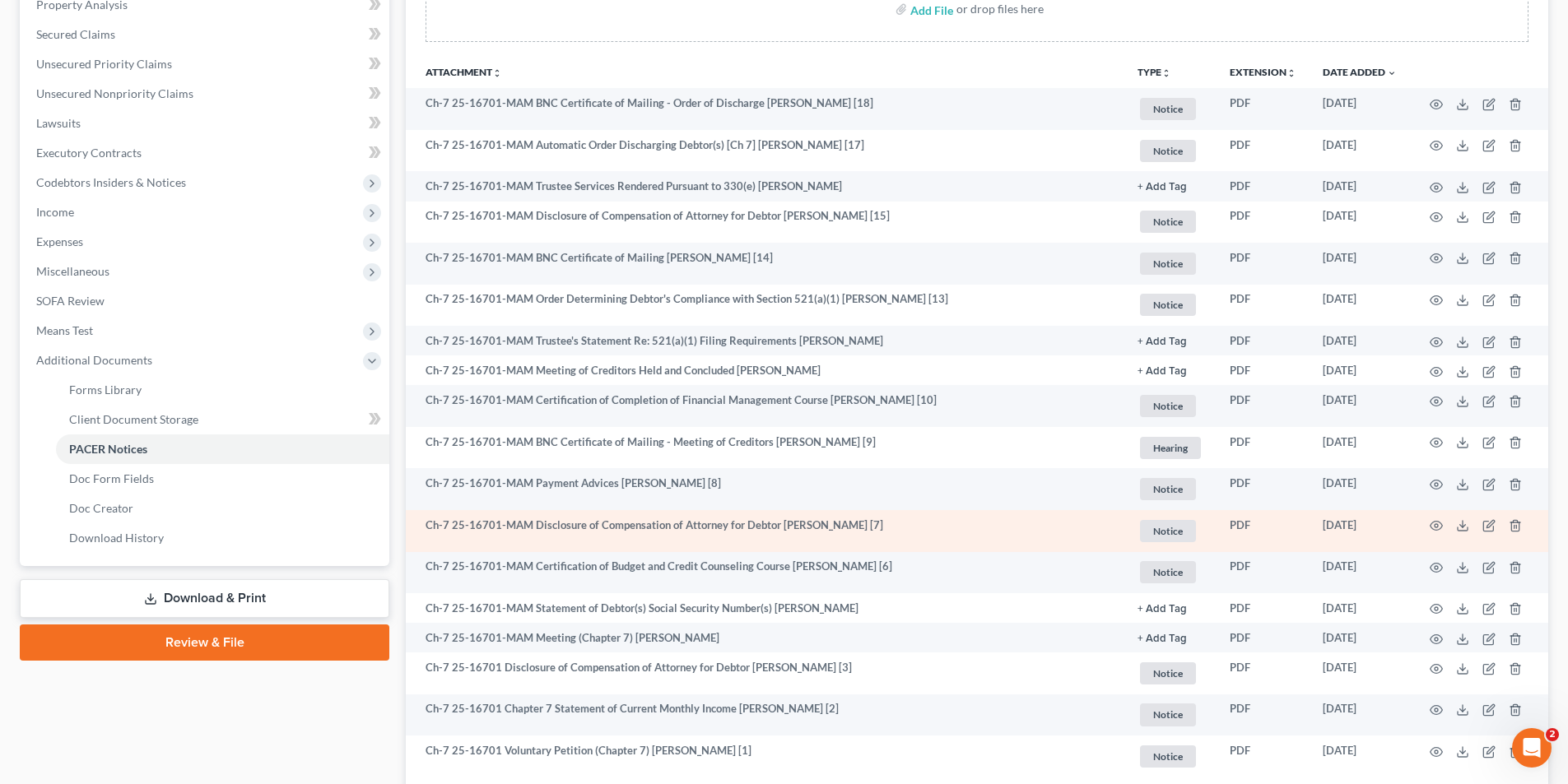
scroll to position [451, 0]
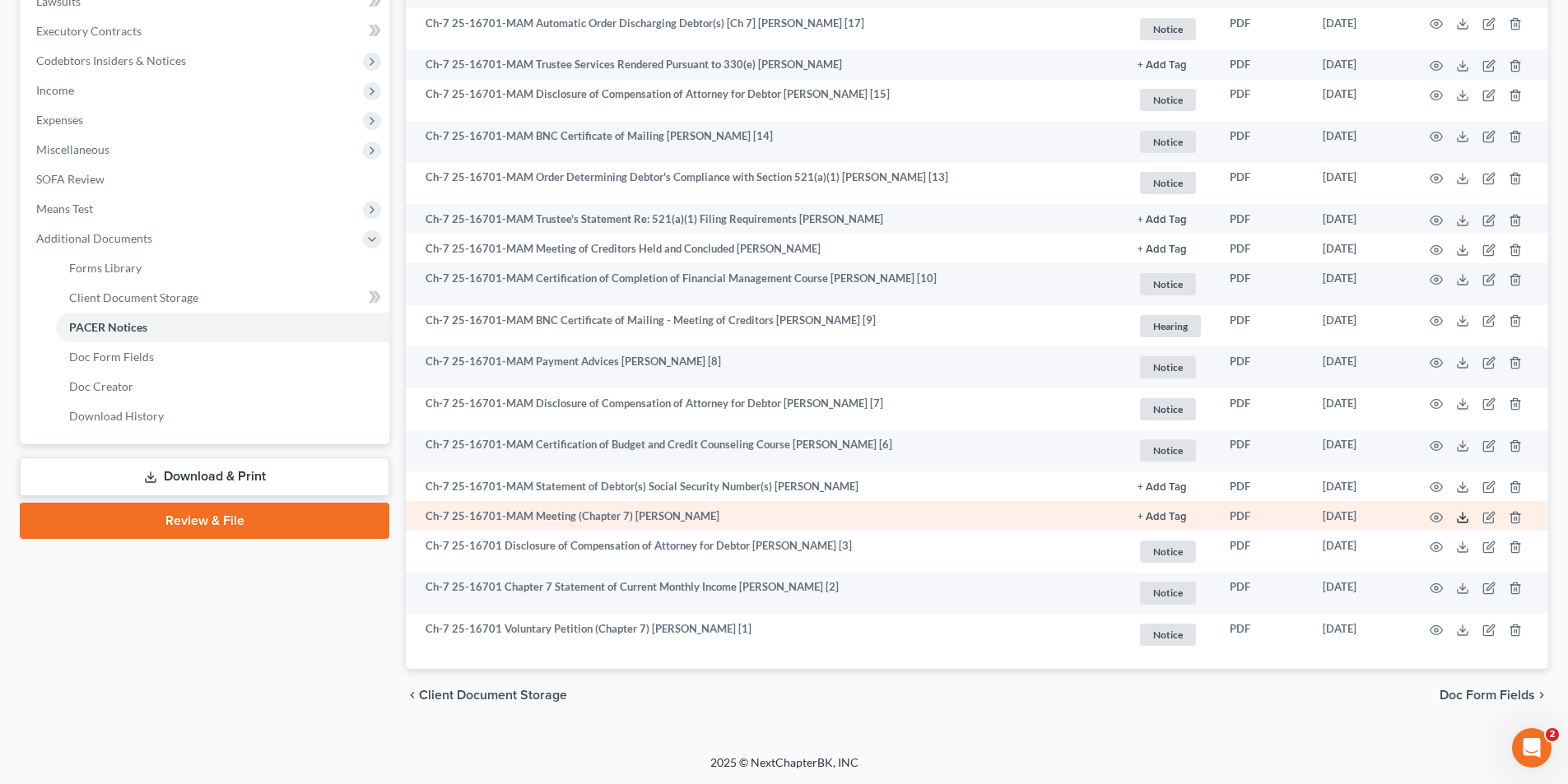
click at [1463, 517] on line at bounding box center [1463, 516] width 0 height 7
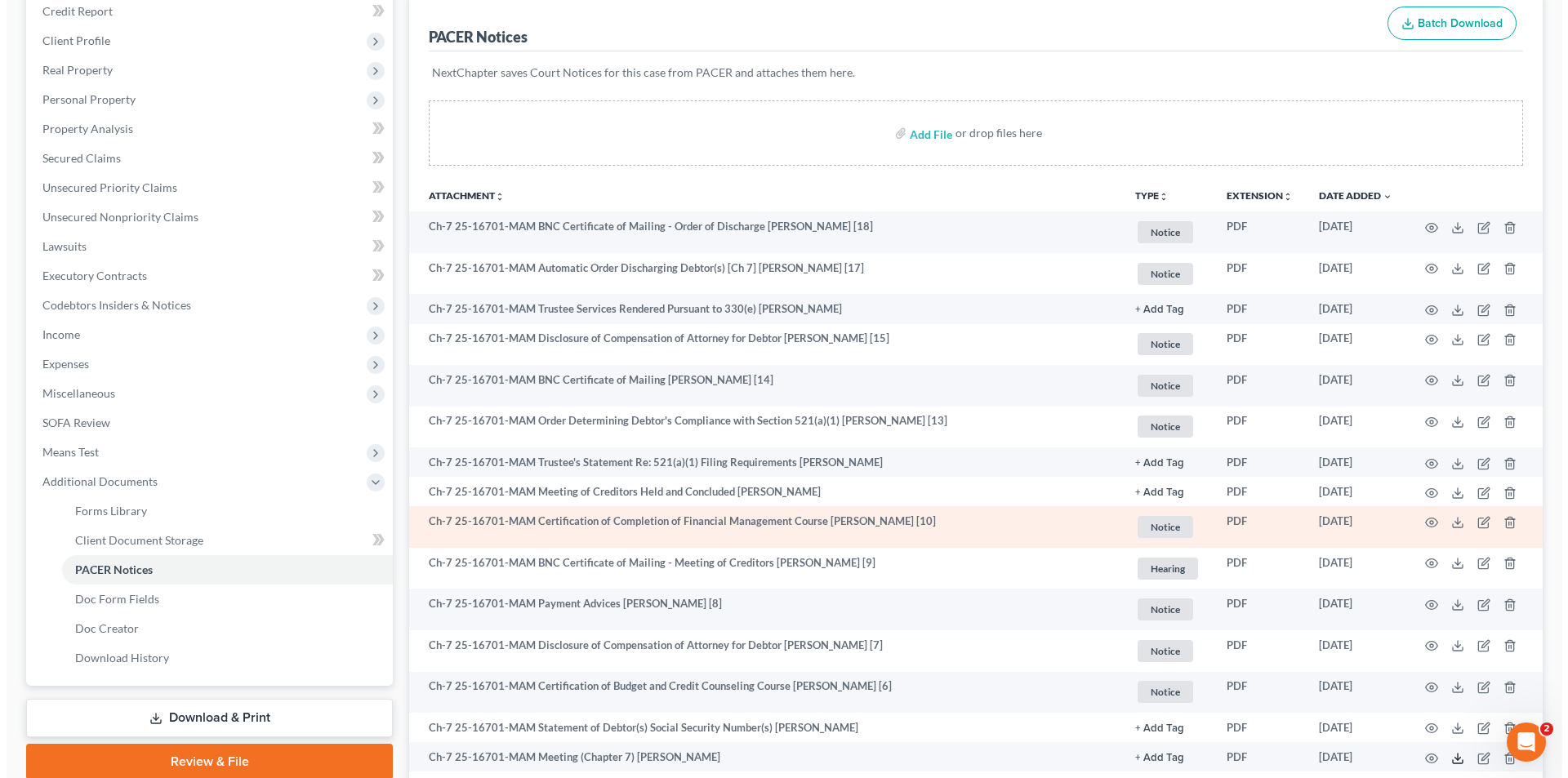
scroll to position [121, 0]
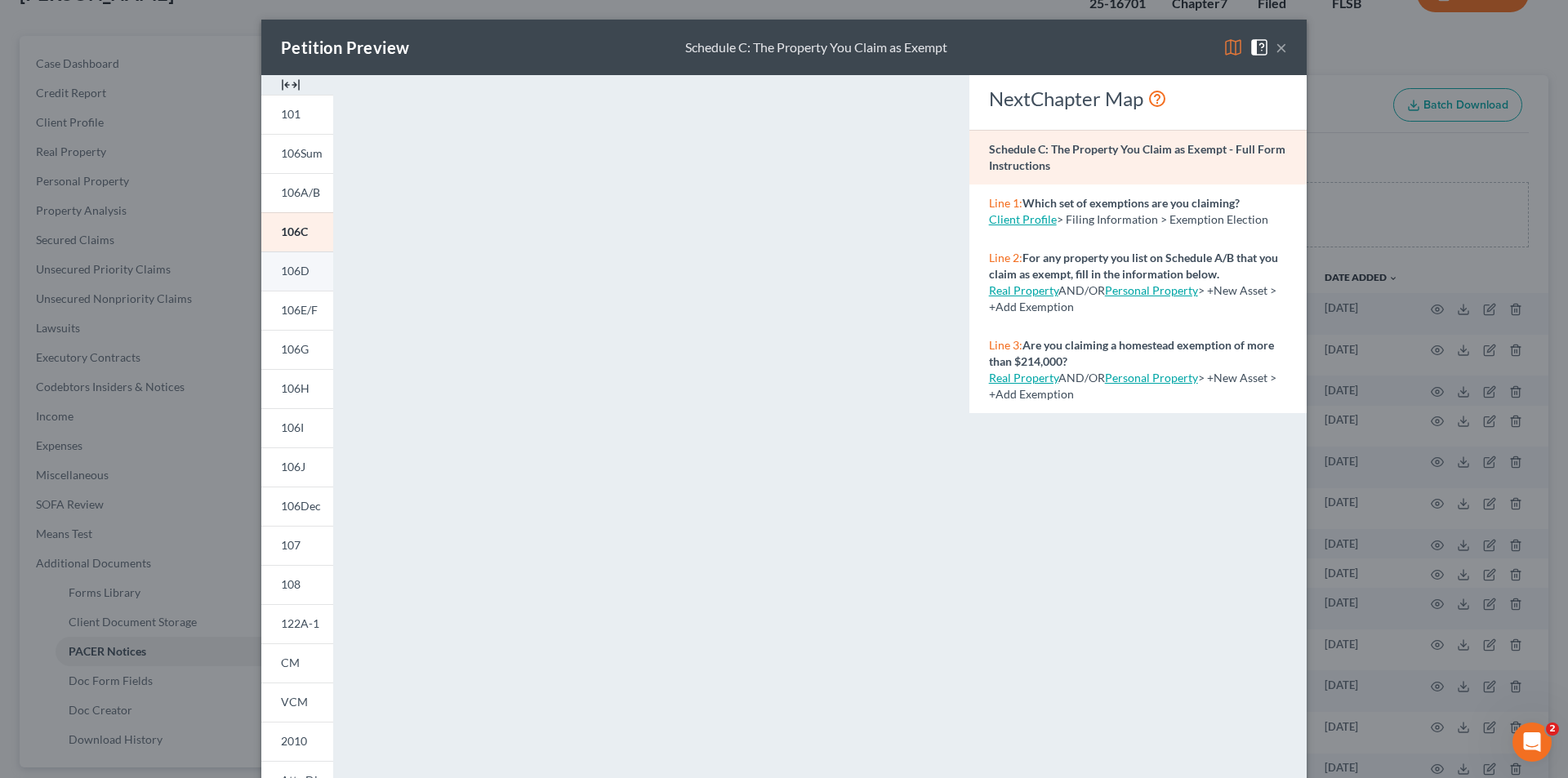
click at [289, 268] on span "106D" at bounding box center [295, 270] width 29 height 14
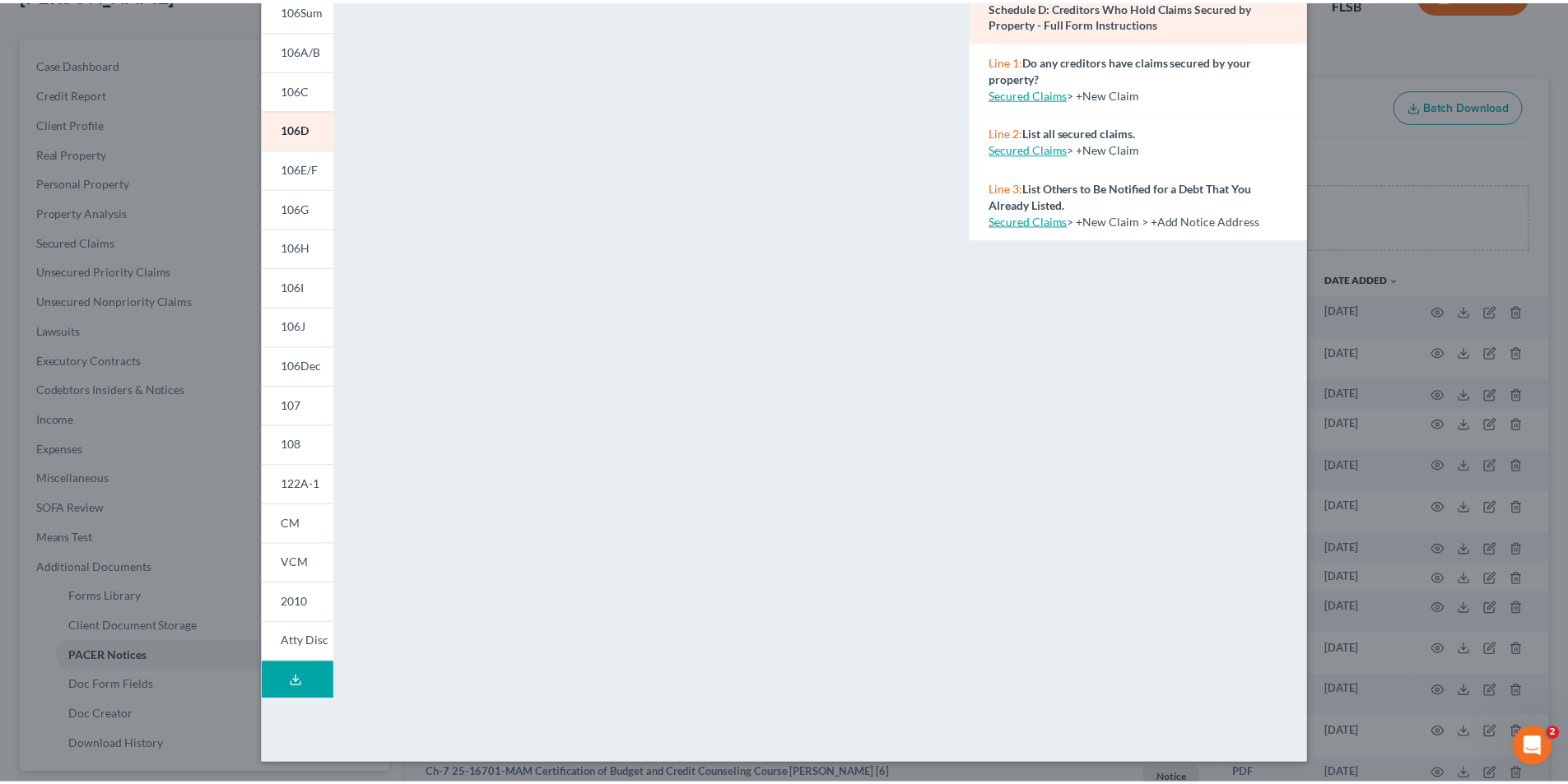
scroll to position [0, 0]
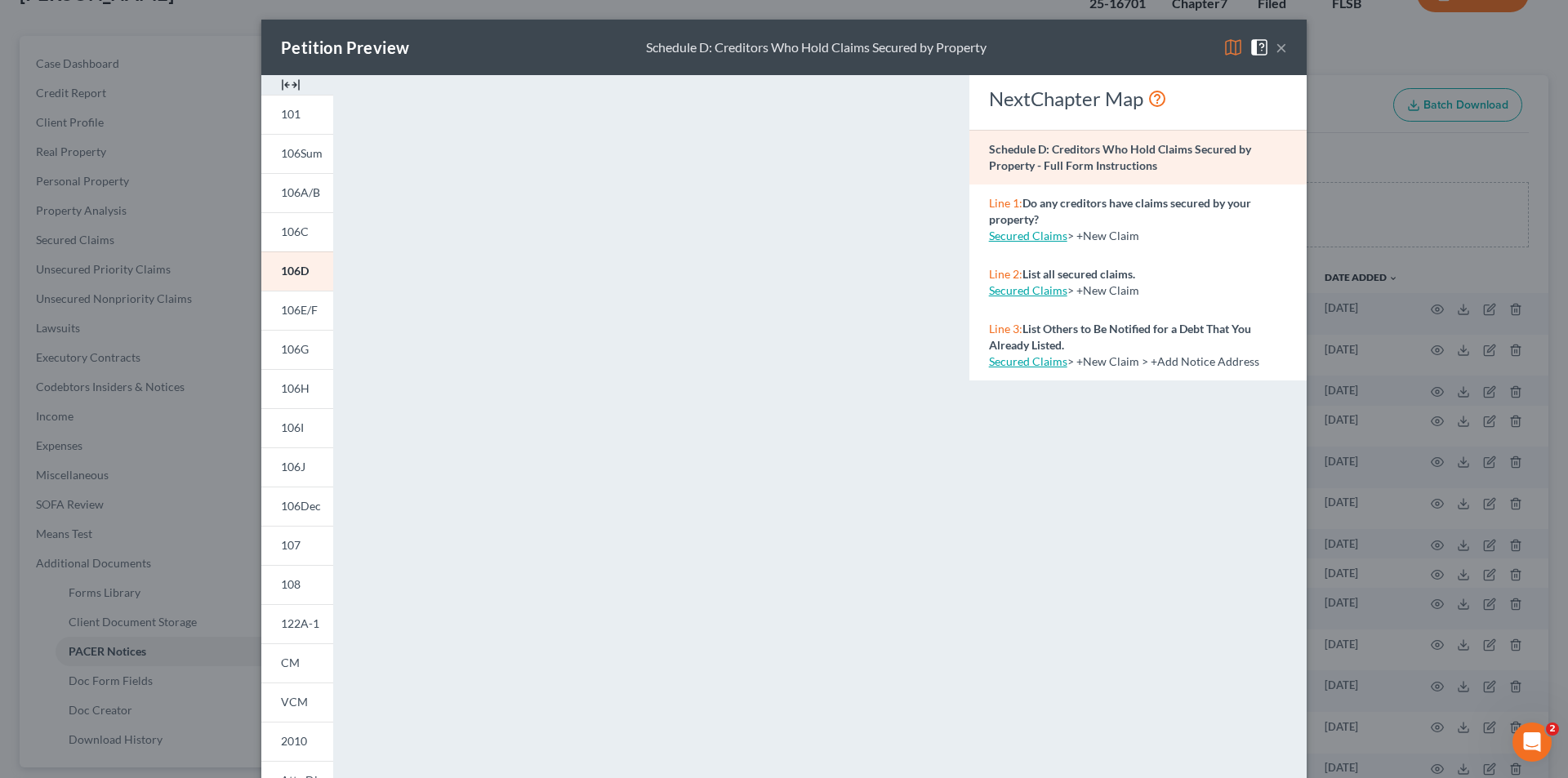
click at [151, 255] on div "Petition Preview Schedule D: Creditors Who Hold Claims Secured by Property × 10…" at bounding box center [784, 389] width 1568 height 778
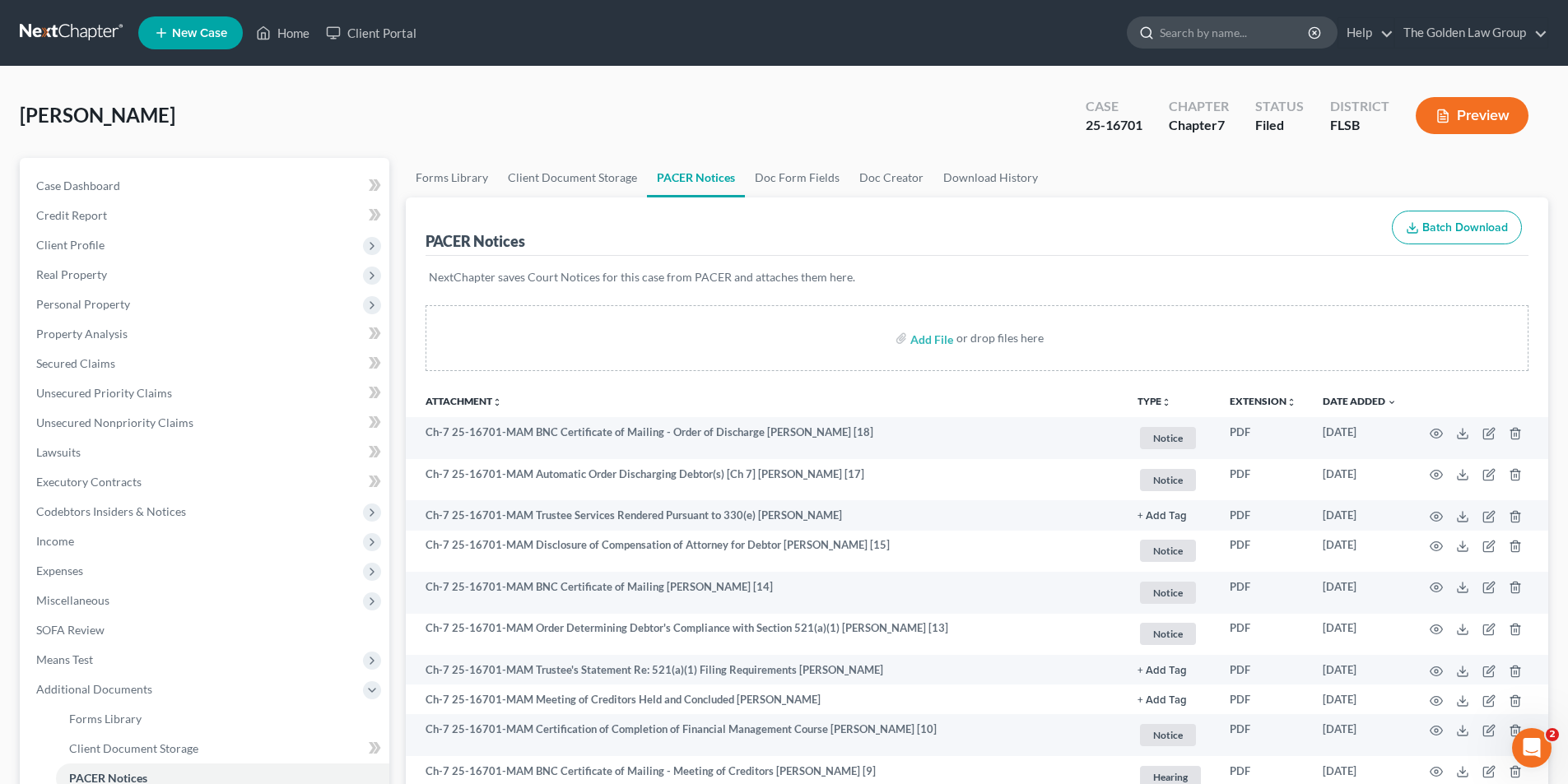
click at [1191, 32] on input "search" at bounding box center [1234, 32] width 151 height 30
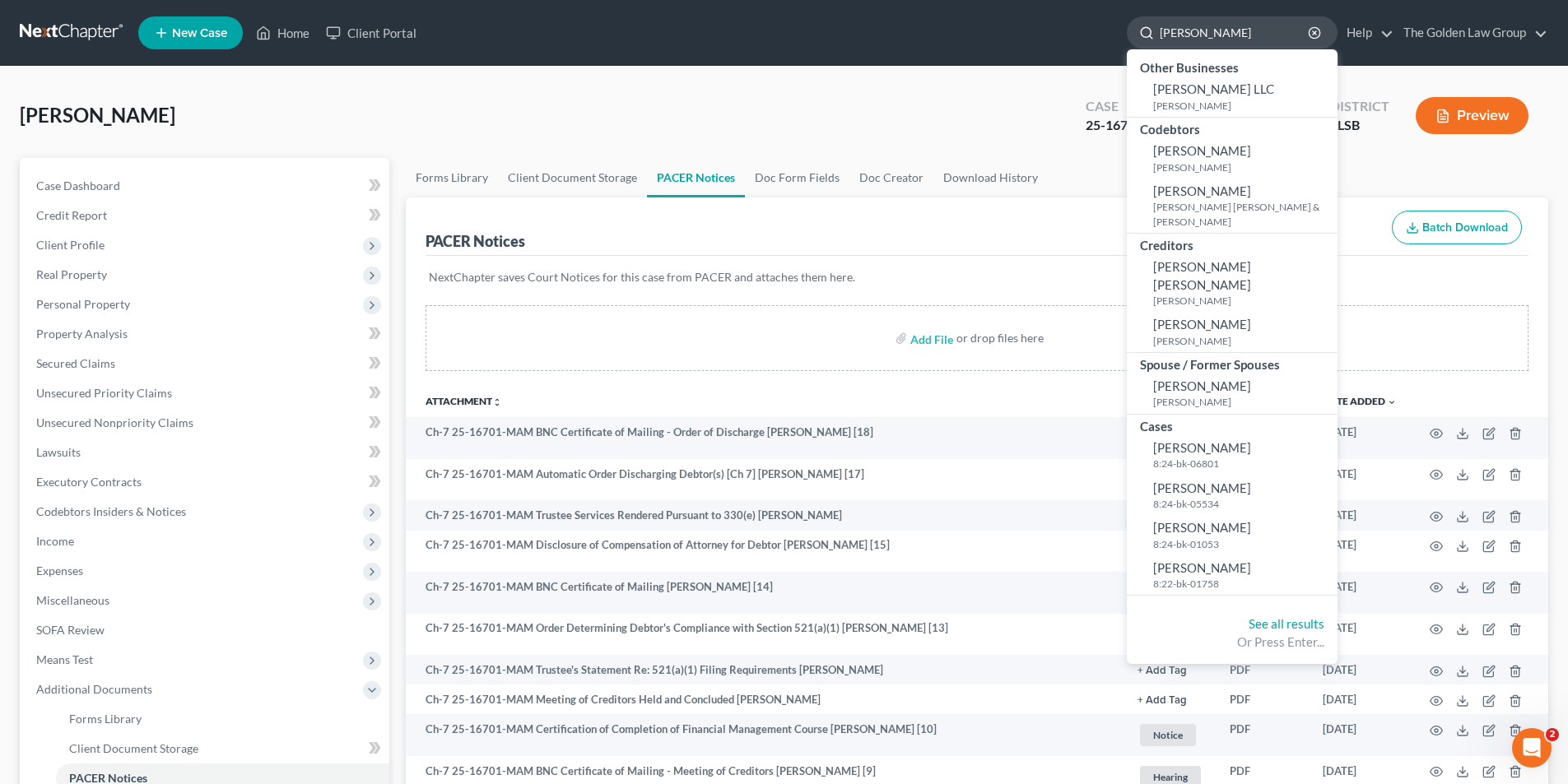
type input "Smith, Phillip"
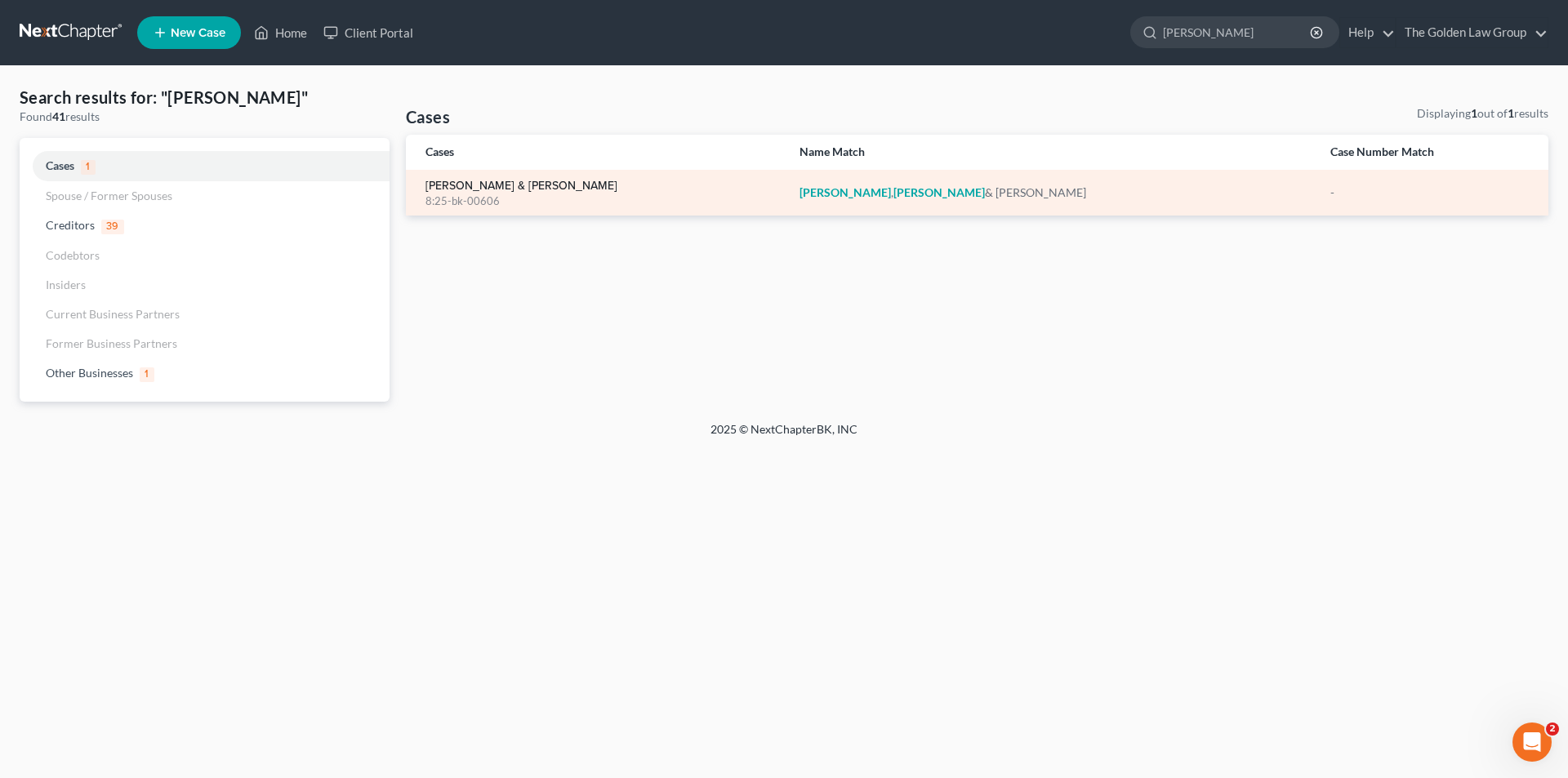
click at [493, 183] on link "[PERSON_NAME] & [PERSON_NAME]" at bounding box center [521, 186] width 192 height 12
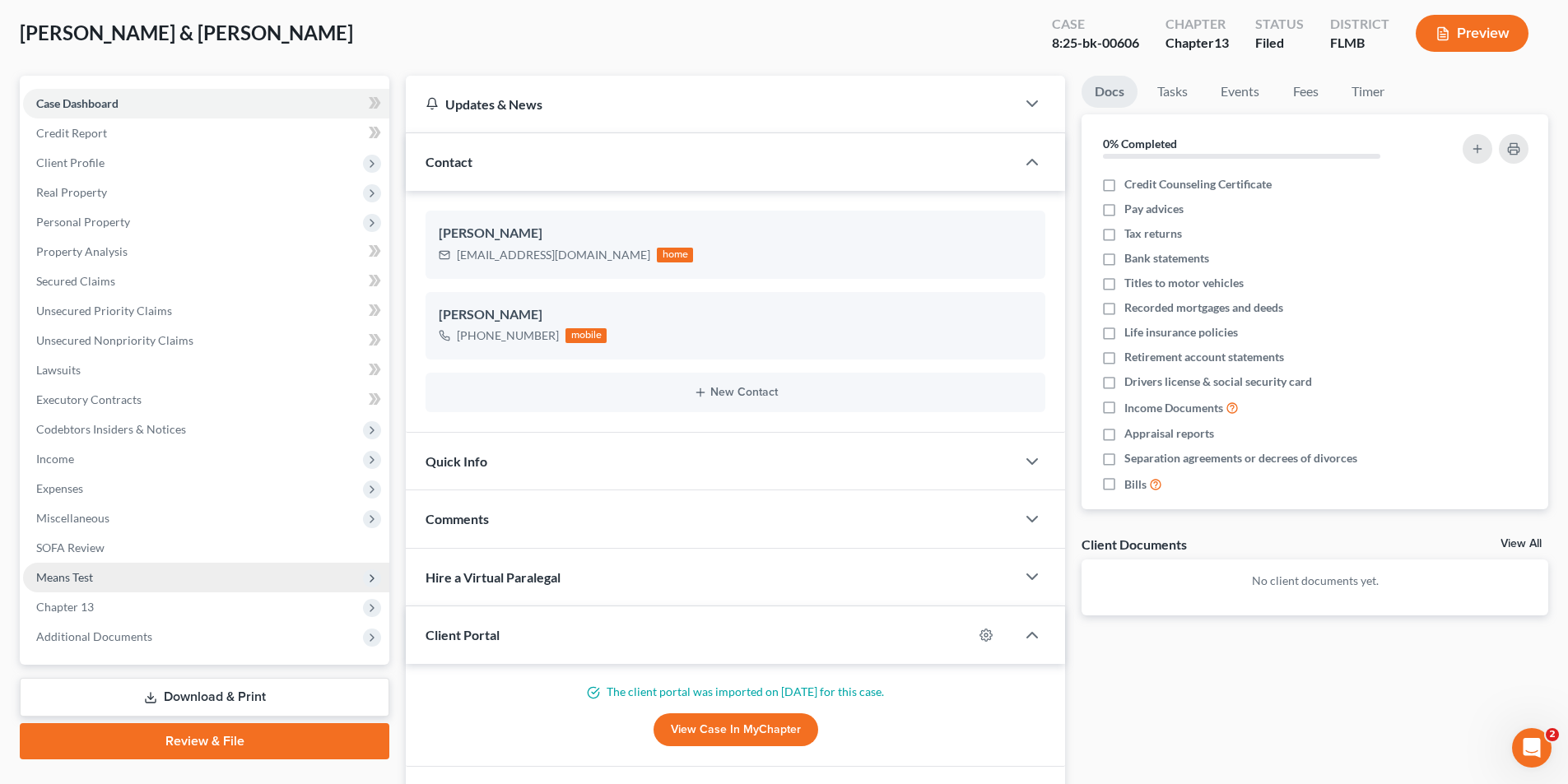
scroll to position [164, 0]
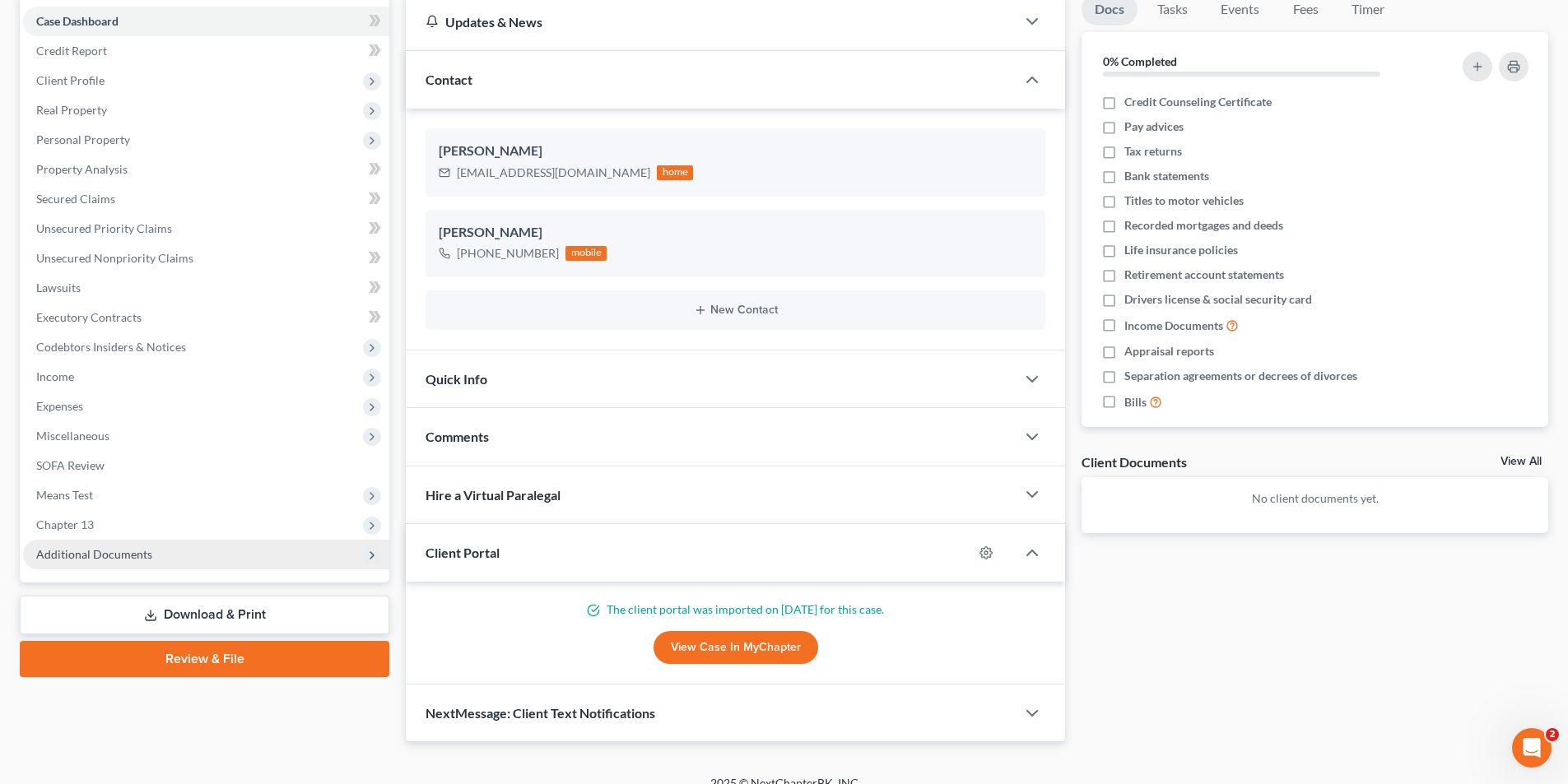
click at [102, 552] on span "Additional Documents" at bounding box center [93, 554] width 116 height 14
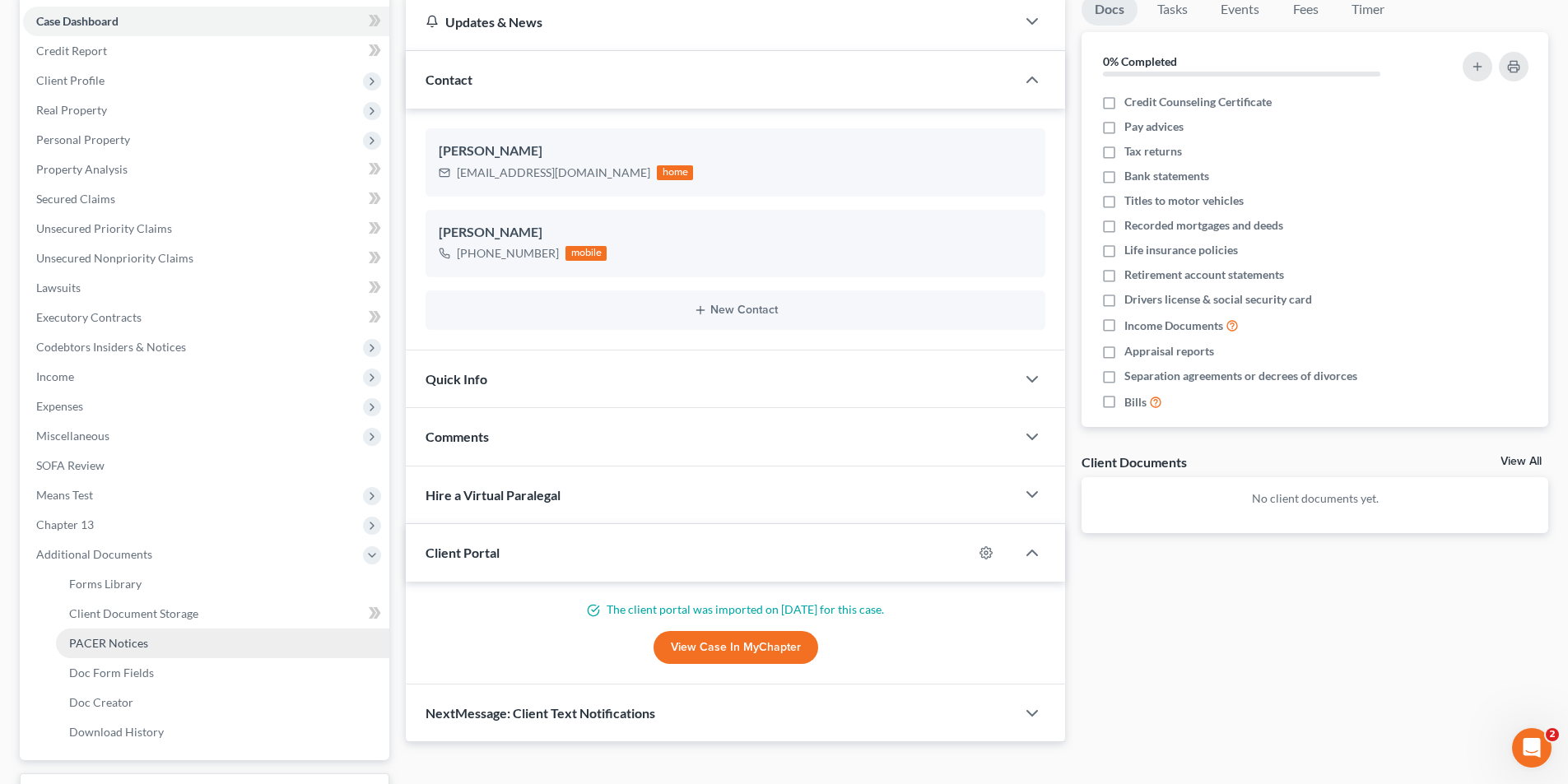
drag, startPoint x: 108, startPoint y: 639, endPoint x: 120, endPoint y: 620, distance: 22.5
click at [108, 638] on span "PACER Notices" at bounding box center [108, 643] width 79 height 14
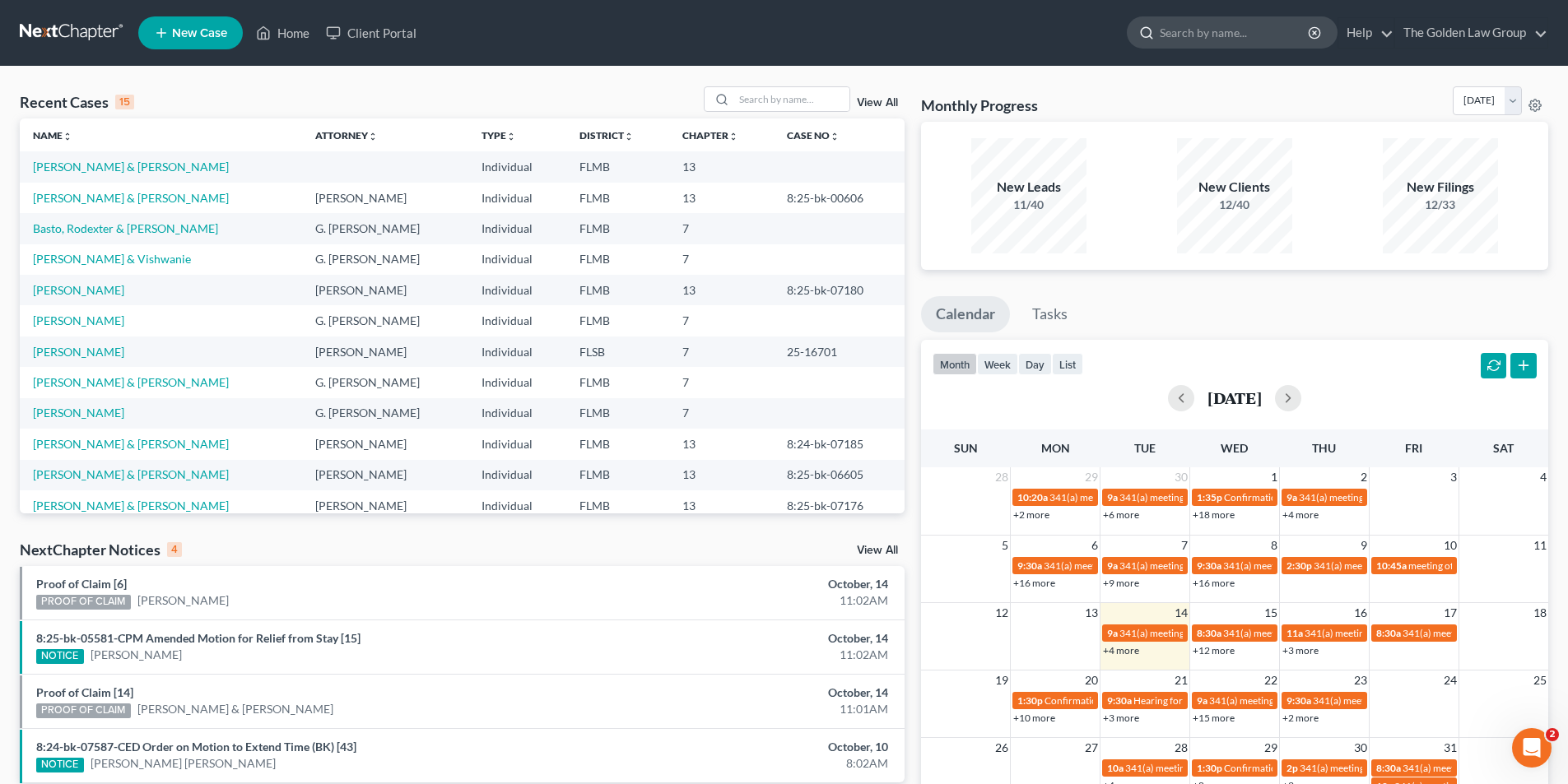
click at [1274, 29] on input "search" at bounding box center [1234, 32] width 151 height 30
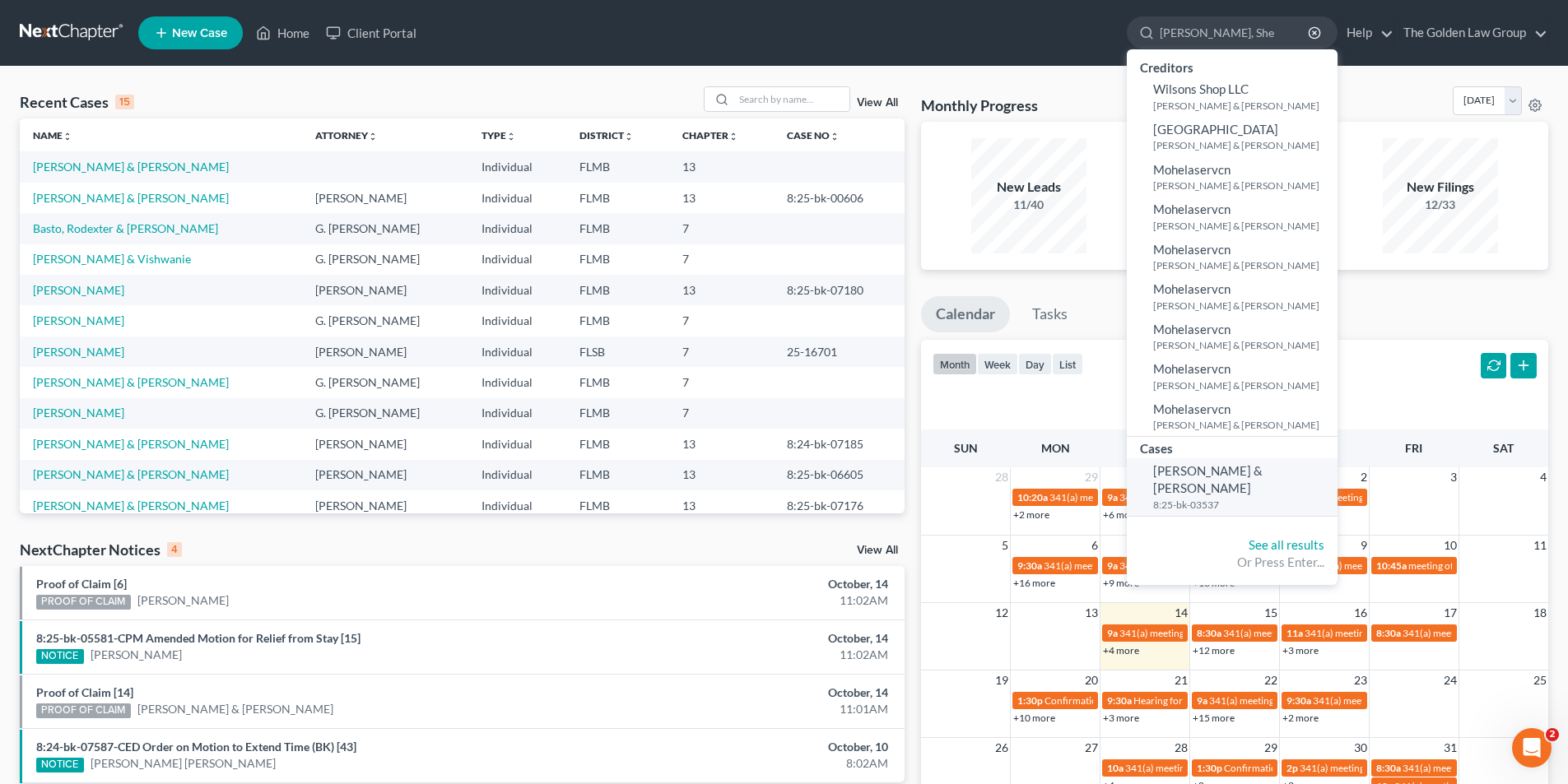
type input "[PERSON_NAME], She"
click at [1240, 469] on span "[PERSON_NAME] & [PERSON_NAME]" at bounding box center [1207, 479] width 110 height 32
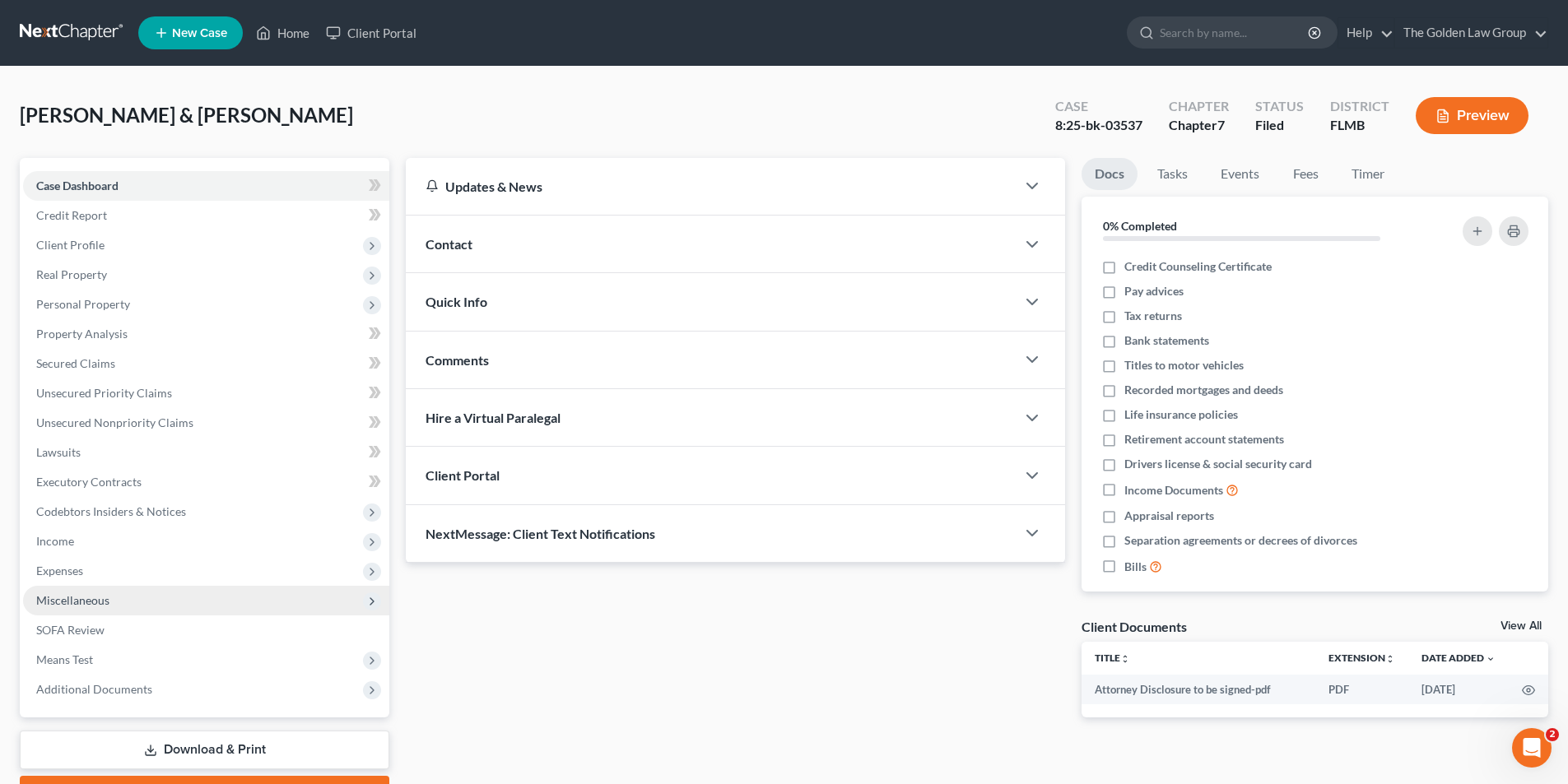
scroll to position [90, 0]
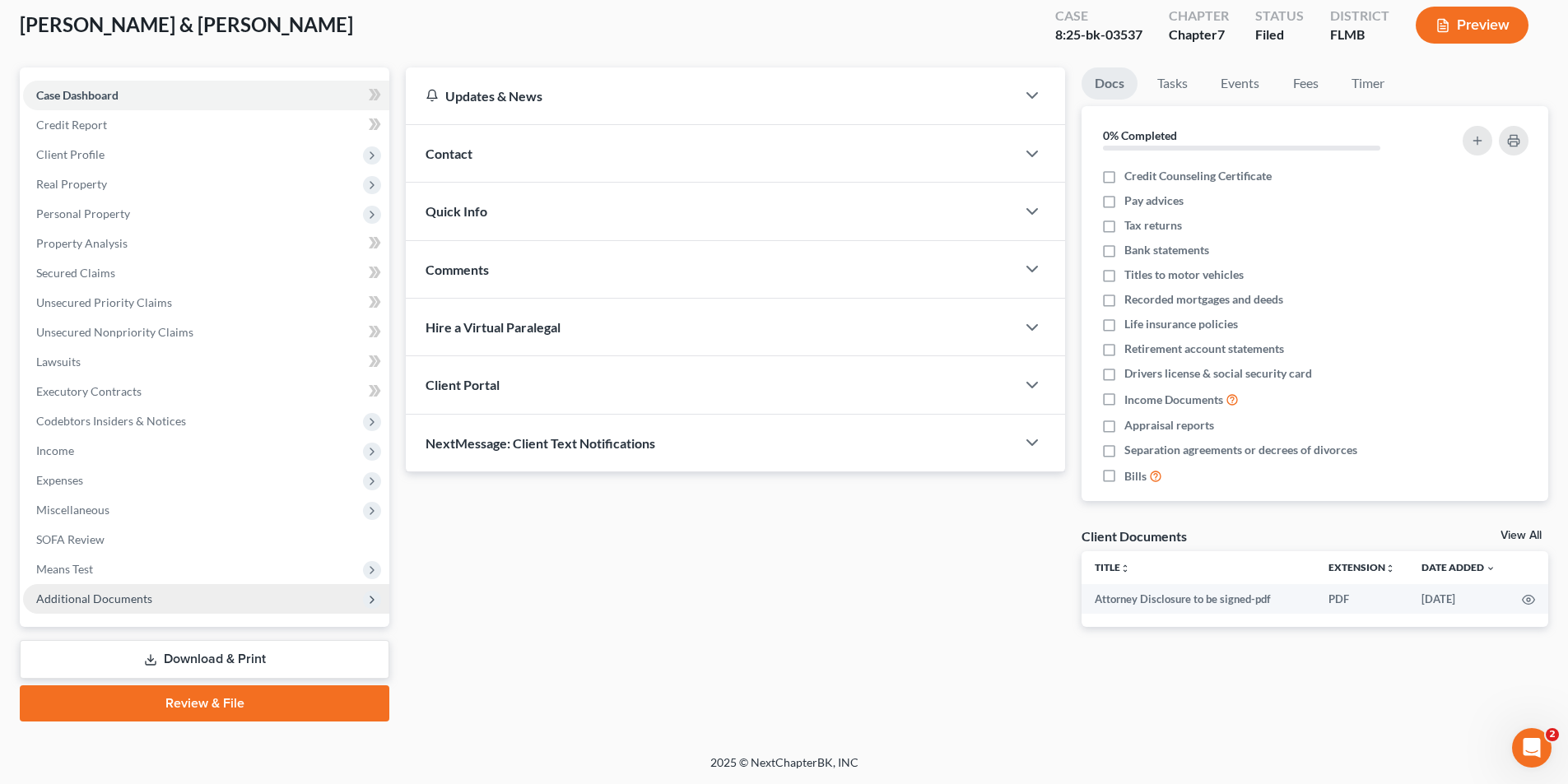
click at [69, 598] on span "Additional Documents" at bounding box center [93, 598] width 116 height 14
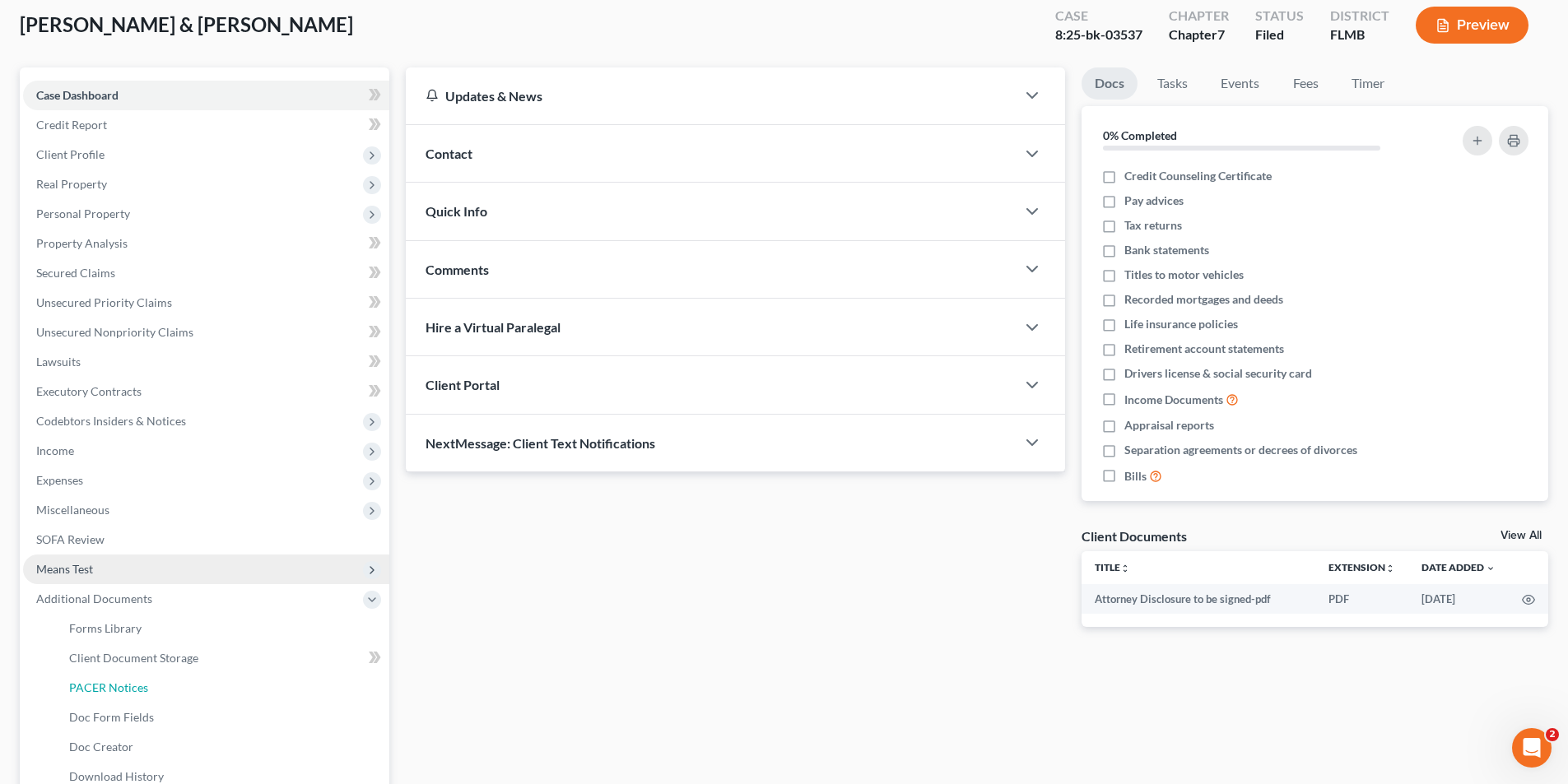
drag, startPoint x: 106, startPoint y: 684, endPoint x: 150, endPoint y: 658, distance: 51.1
click at [107, 684] on span "PACER Notices" at bounding box center [108, 688] width 79 height 14
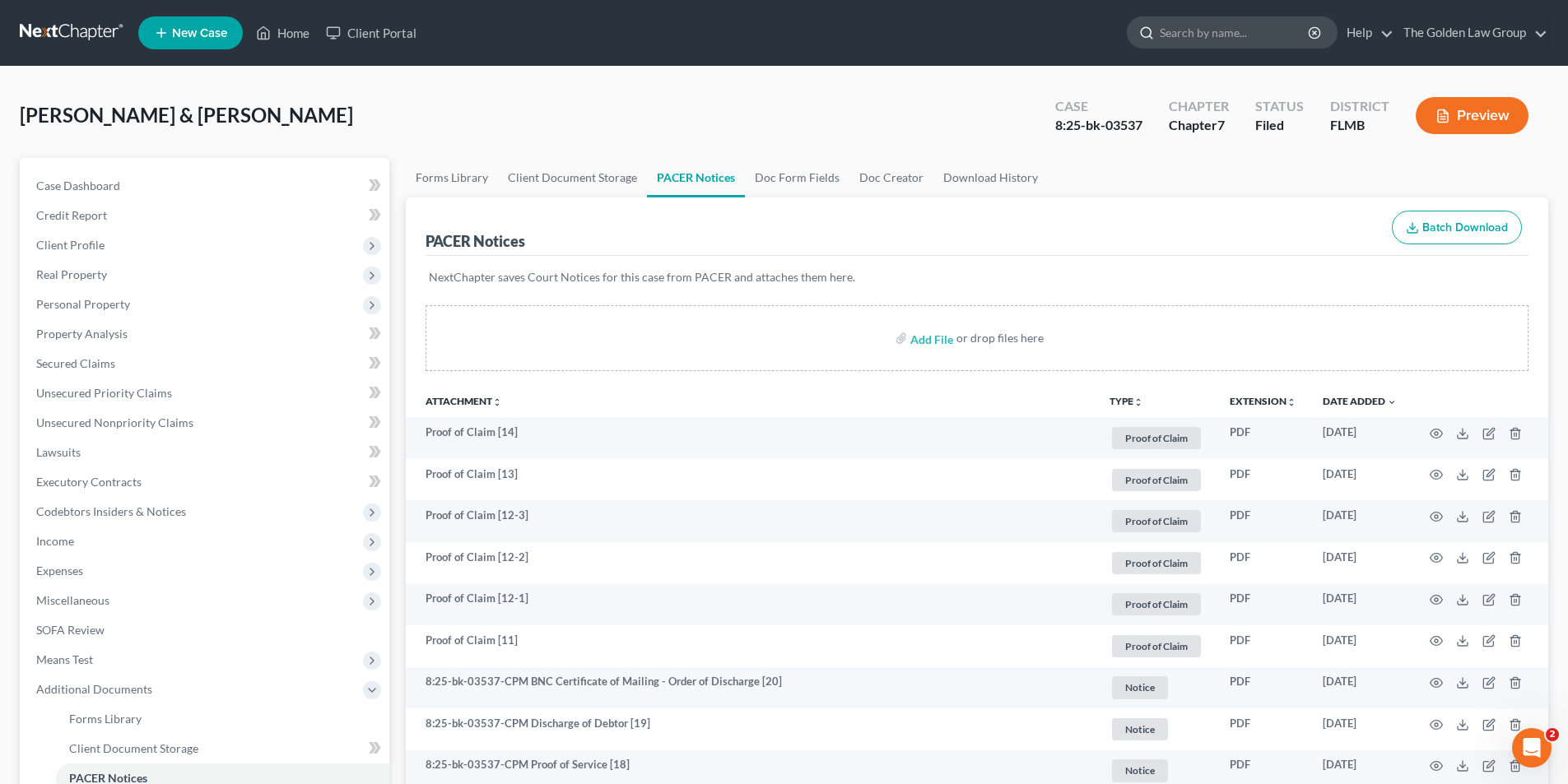
click at [1181, 31] on input "search" at bounding box center [1234, 32] width 151 height 30
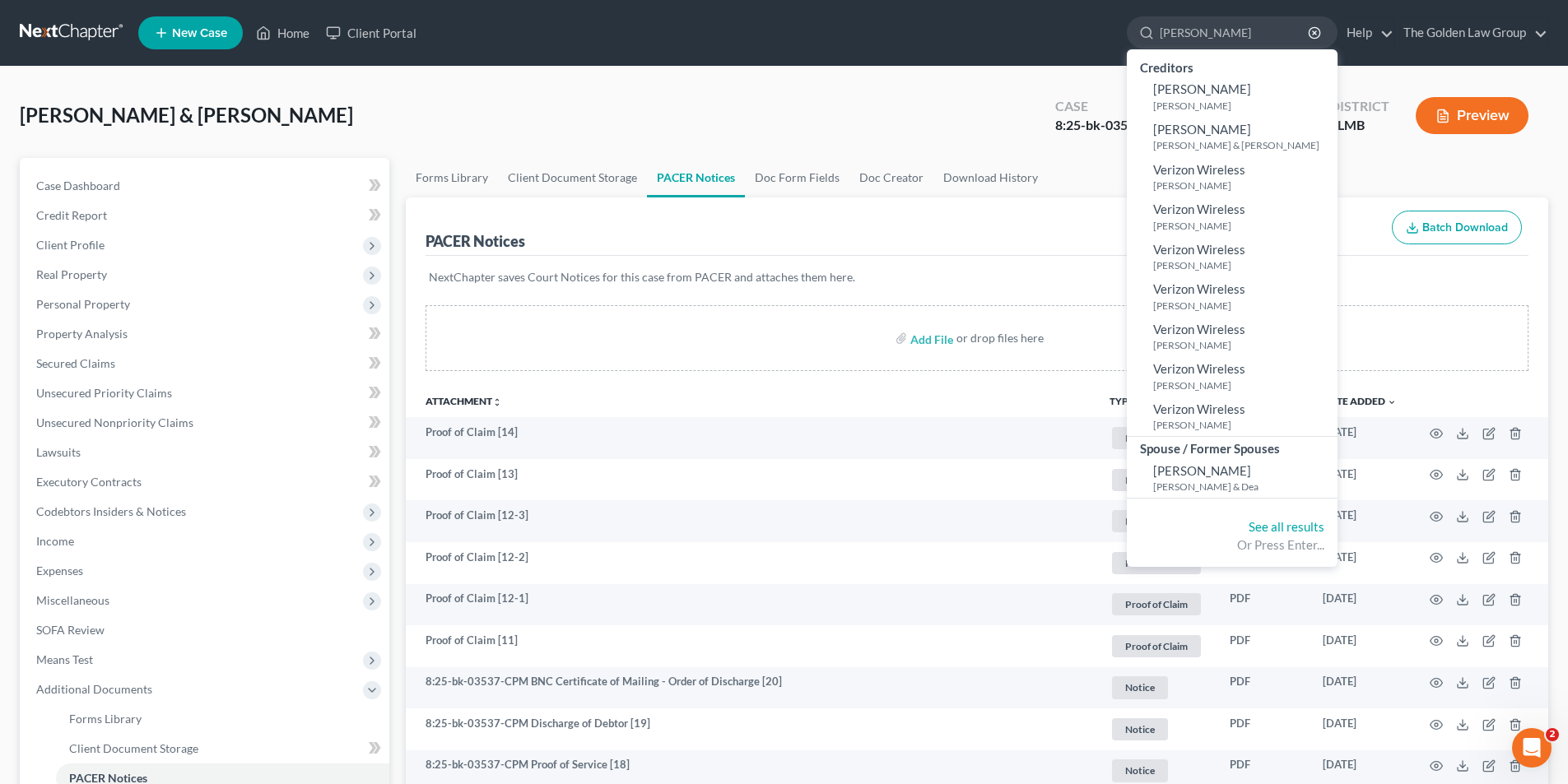
type input "[PERSON_NAME]"
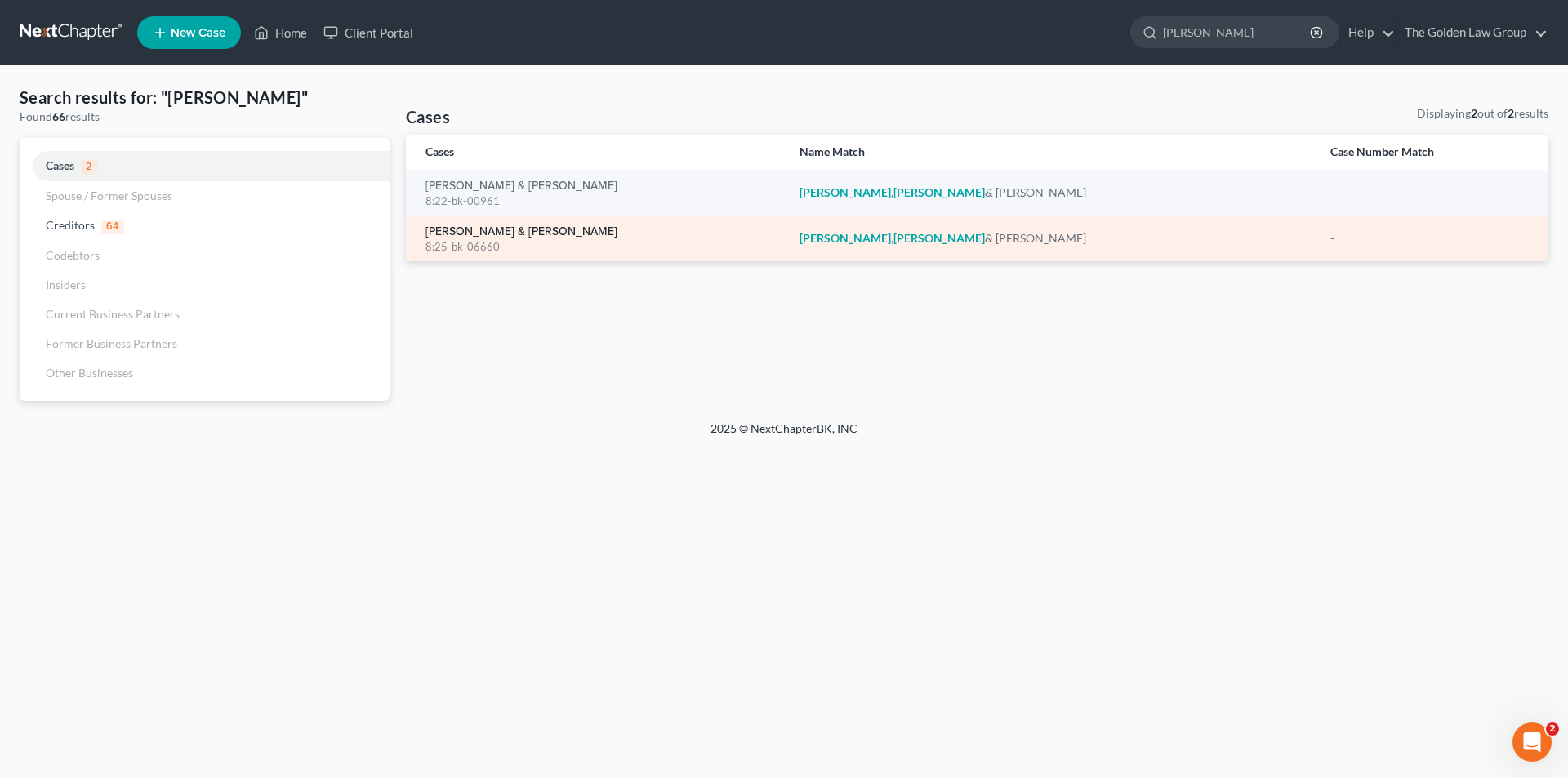
click at [523, 228] on link "[PERSON_NAME] & [PERSON_NAME]" at bounding box center [521, 232] width 192 height 12
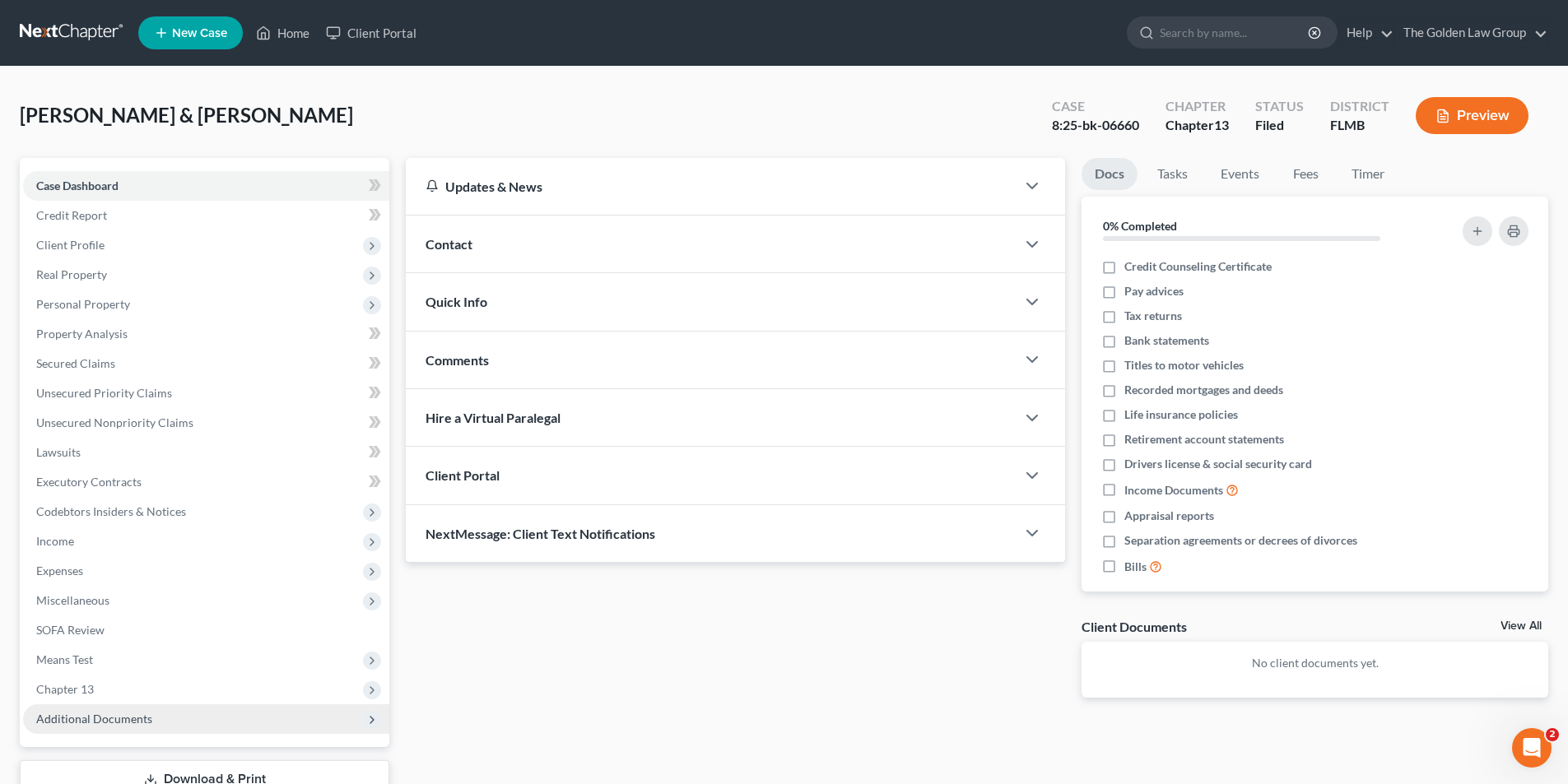
click at [71, 717] on span "Additional Documents" at bounding box center [93, 719] width 116 height 14
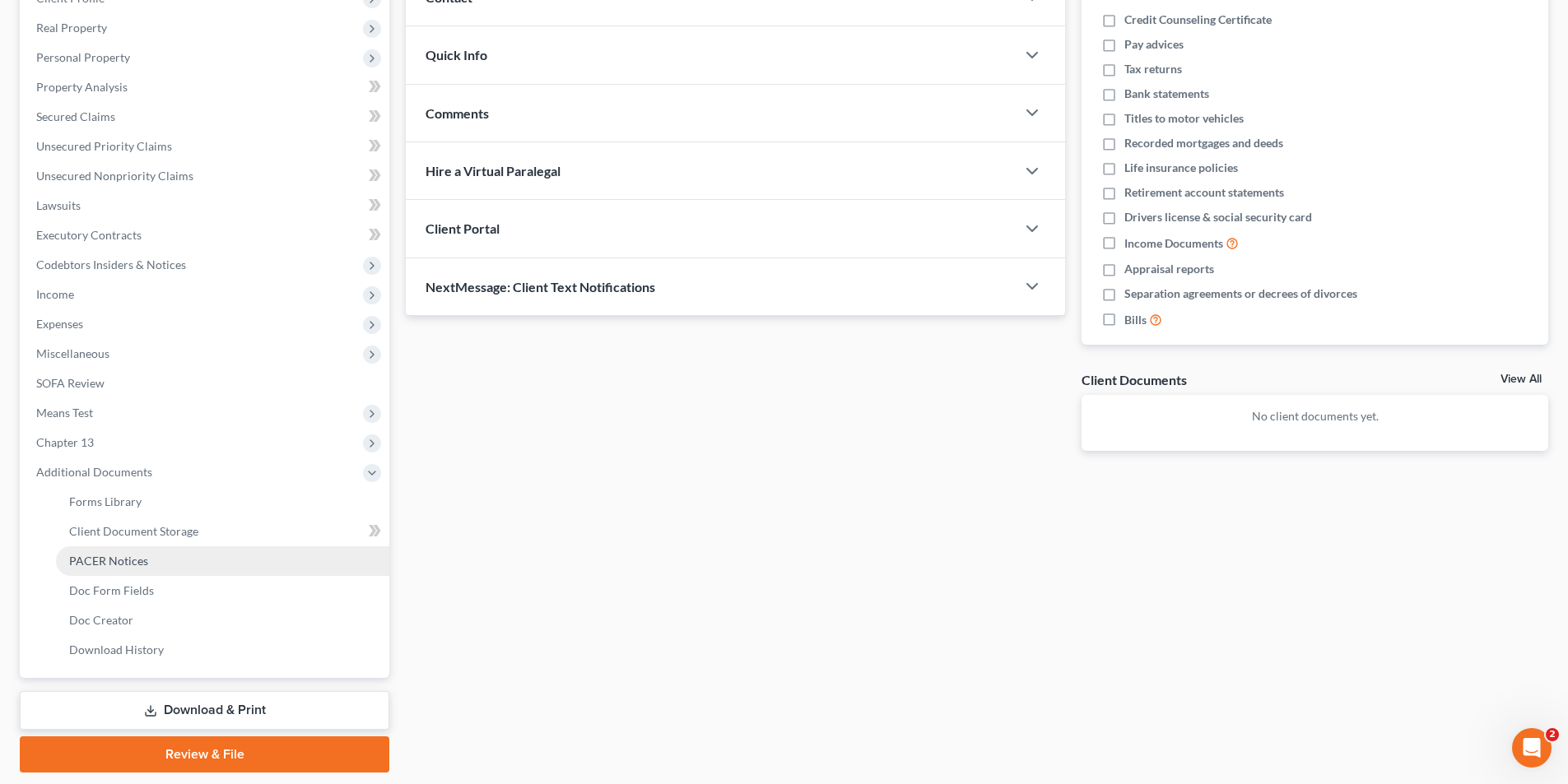
click at [131, 559] on span "PACER Notices" at bounding box center [108, 560] width 79 height 14
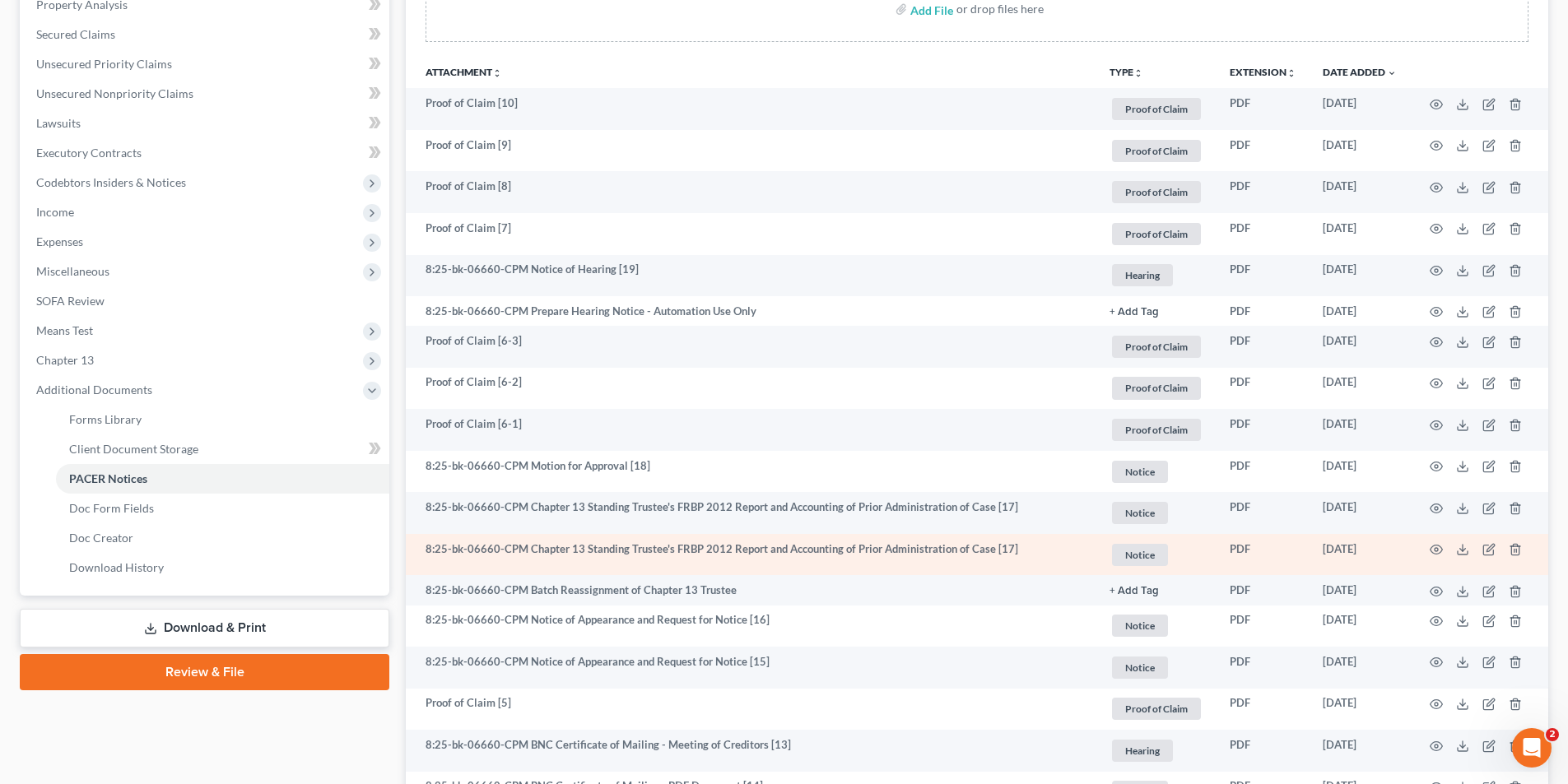
scroll to position [411, 0]
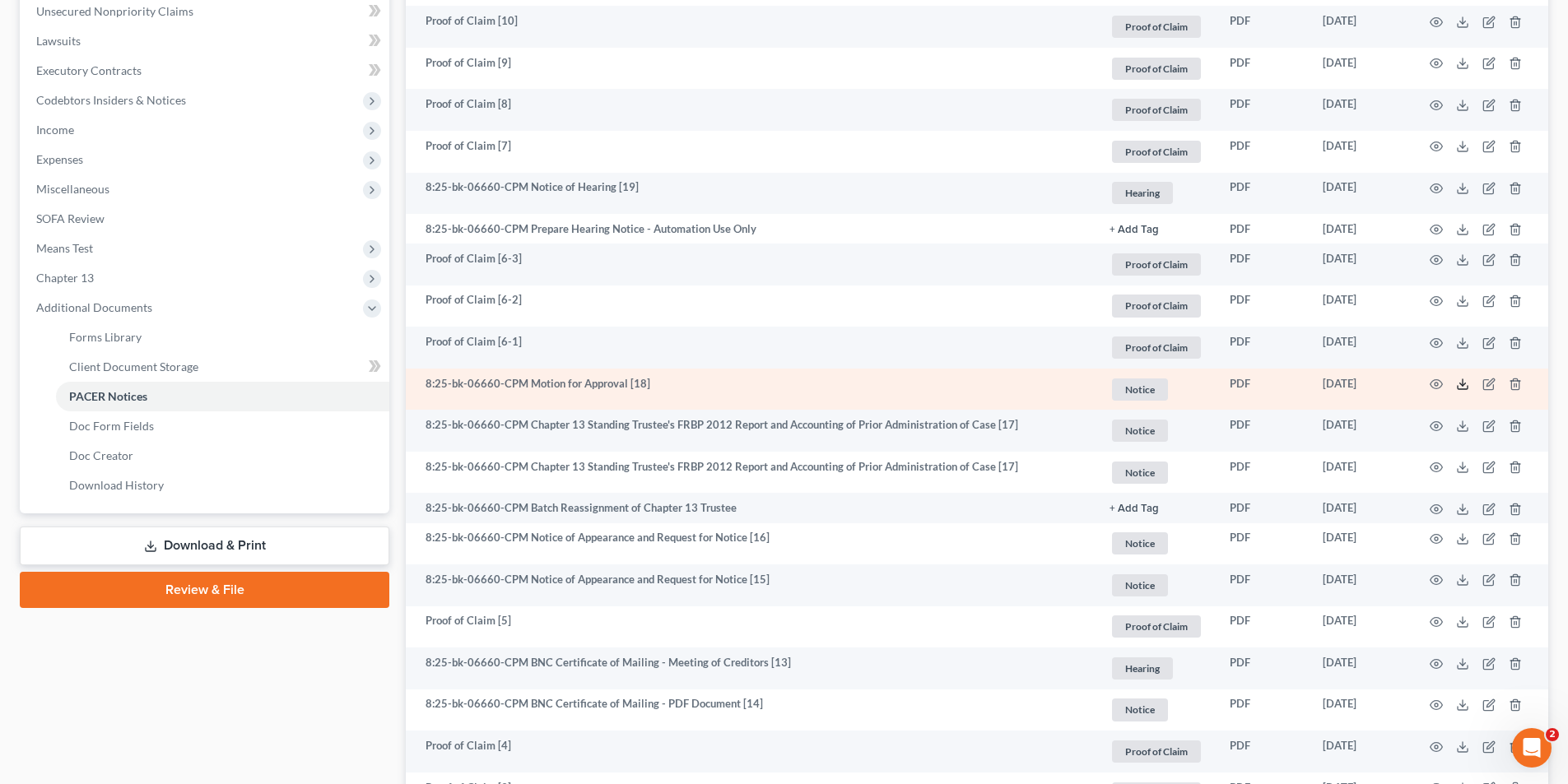
click at [1464, 383] on icon at bounding box center [1463, 384] width 14 height 14
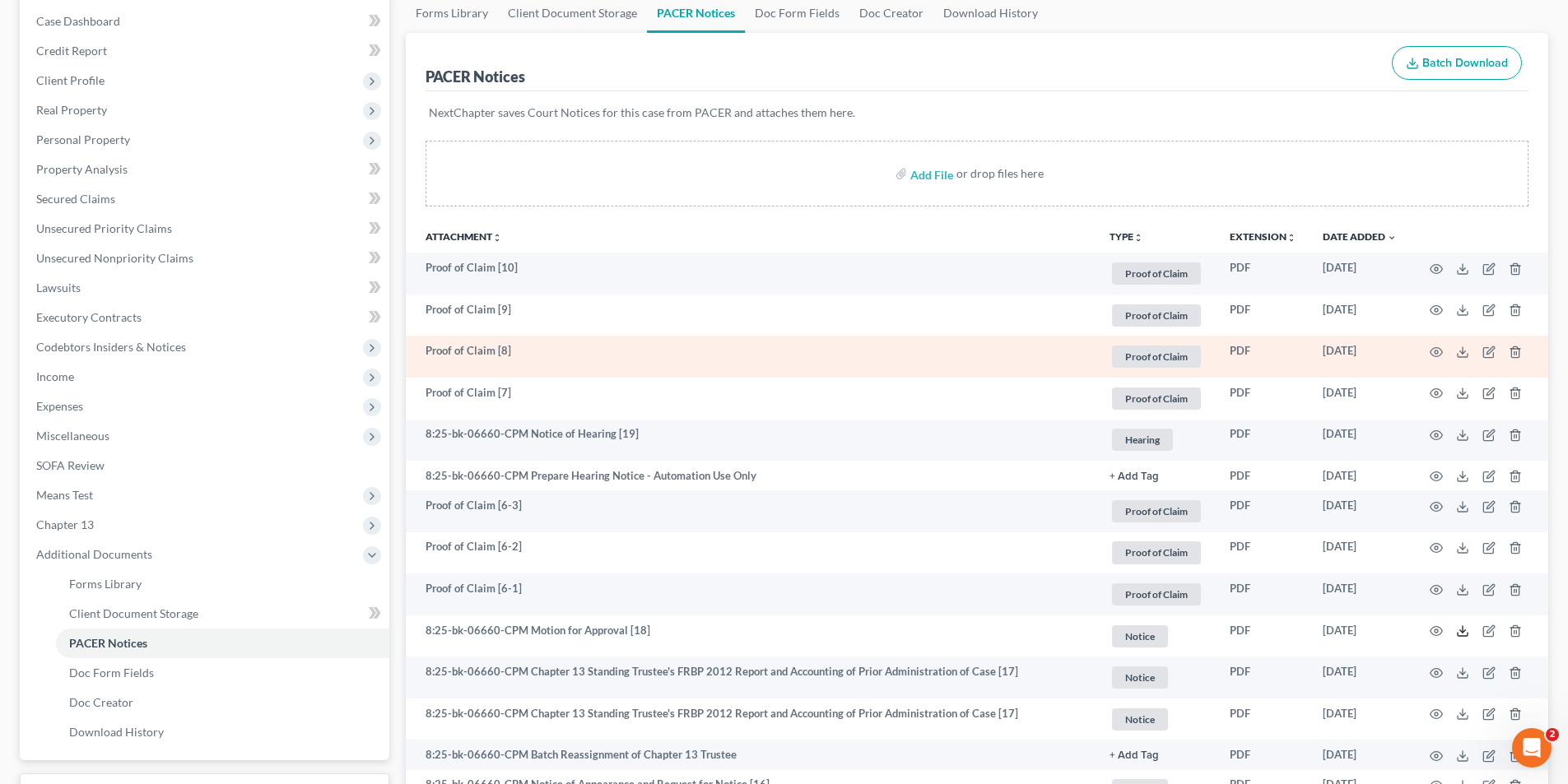
scroll to position [0, 0]
